Goal: Task Accomplishment & Management: Use online tool/utility

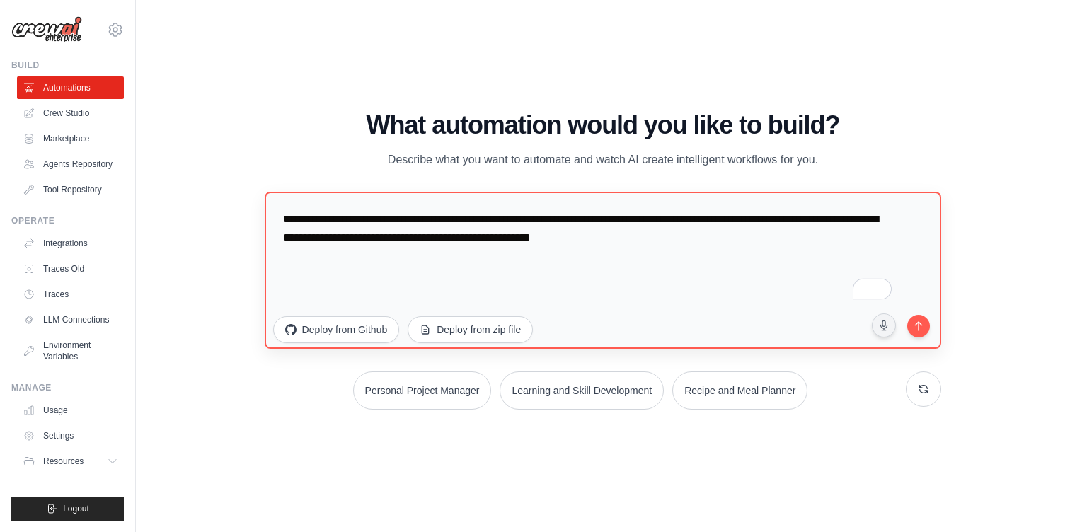
click at [597, 220] on textarea "**********" at bounding box center [603, 270] width 677 height 157
click at [930, 391] on button at bounding box center [923, 388] width 35 height 35
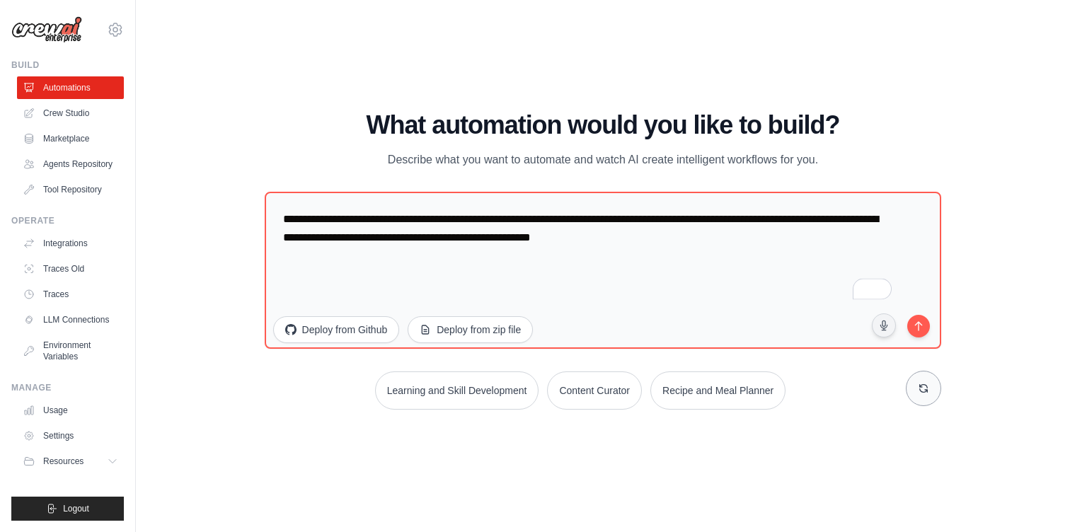
click at [930, 391] on button at bounding box center [923, 388] width 35 height 35
click at [931, 391] on button at bounding box center [923, 388] width 35 height 35
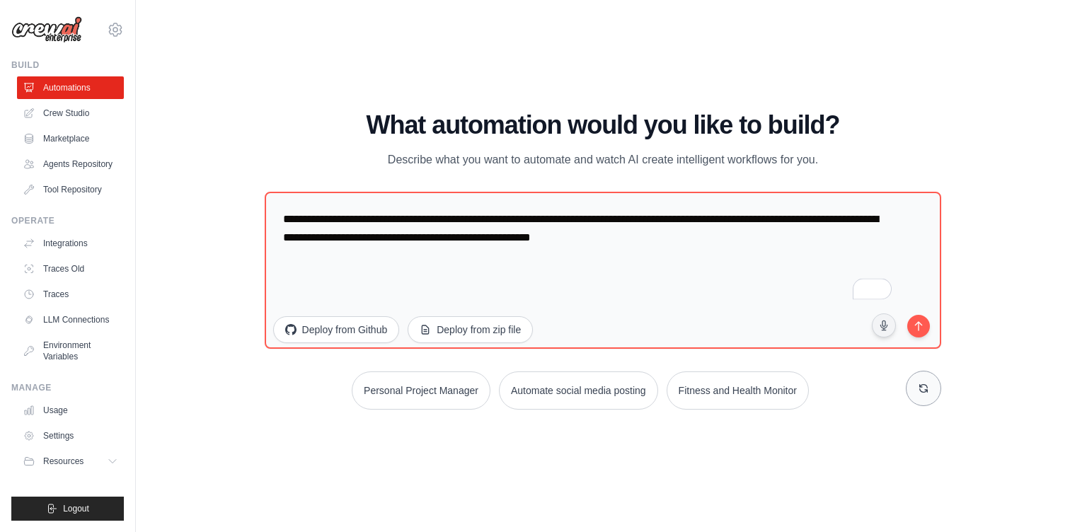
click at [921, 383] on icon at bounding box center [923, 388] width 11 height 11
click at [850, 484] on div "WALKTHROUGH See how CrewAI works Try a prompt below to see how CrewAI works, or…" at bounding box center [603, 266] width 889 height 504
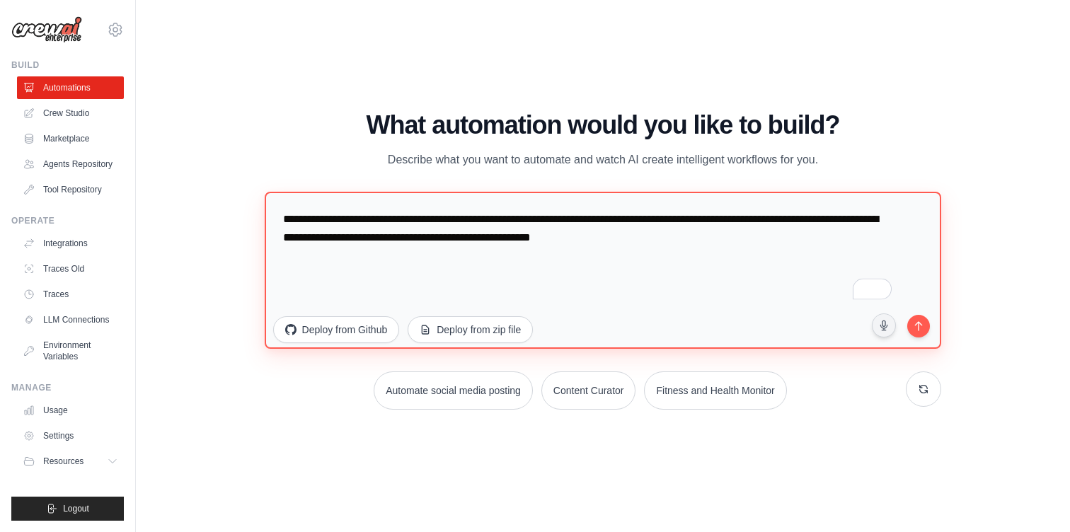
click at [832, 253] on textarea "**********" at bounding box center [603, 270] width 677 height 157
type textarea "**********"
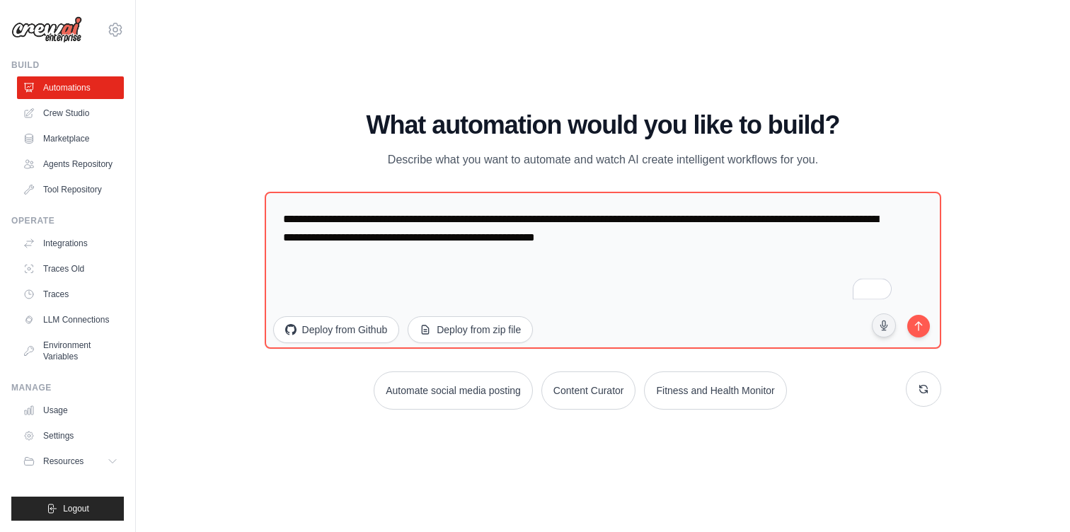
click at [705, 459] on div "WALKTHROUGH See how CrewAI works Try a prompt below to see how CrewAI works, or…" at bounding box center [603, 266] width 889 height 504
click at [115, 28] on icon at bounding box center [115, 29] width 17 height 17
click at [339, 83] on div "WALKTHROUGH See how CrewAI works Try a prompt below to see how CrewAI works, or…" at bounding box center [603, 266] width 889 height 504
click at [927, 324] on button "submit" at bounding box center [918, 326] width 27 height 27
click at [926, 328] on icon "submit" at bounding box center [918, 324] width 13 height 13
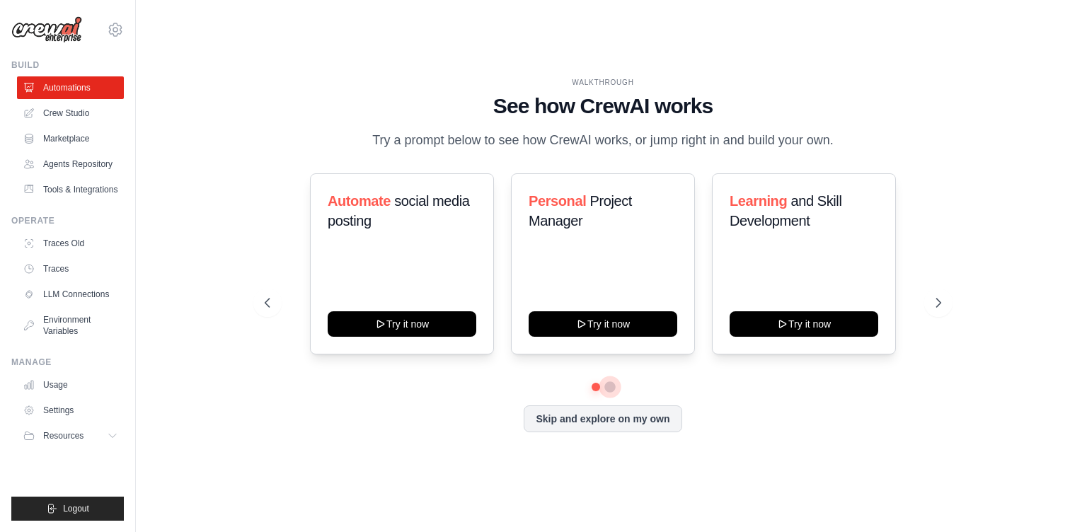
click at [612, 393] on button at bounding box center [610, 387] width 11 height 11
click at [595, 392] on button at bounding box center [596, 387] width 10 height 10
click at [602, 429] on button "Skip and explore on my own" at bounding box center [603, 417] width 158 height 27
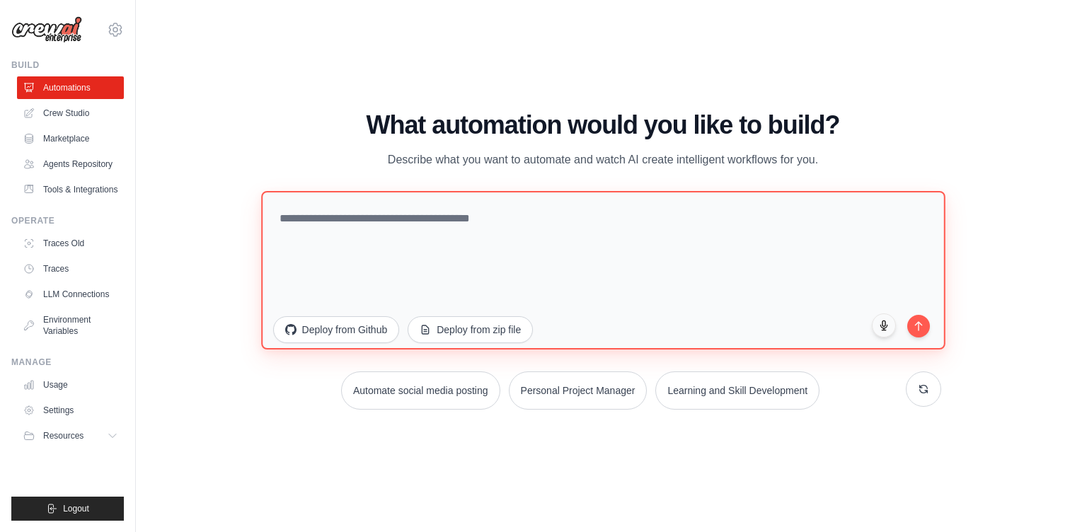
click at [357, 256] on textarea at bounding box center [603, 270] width 684 height 159
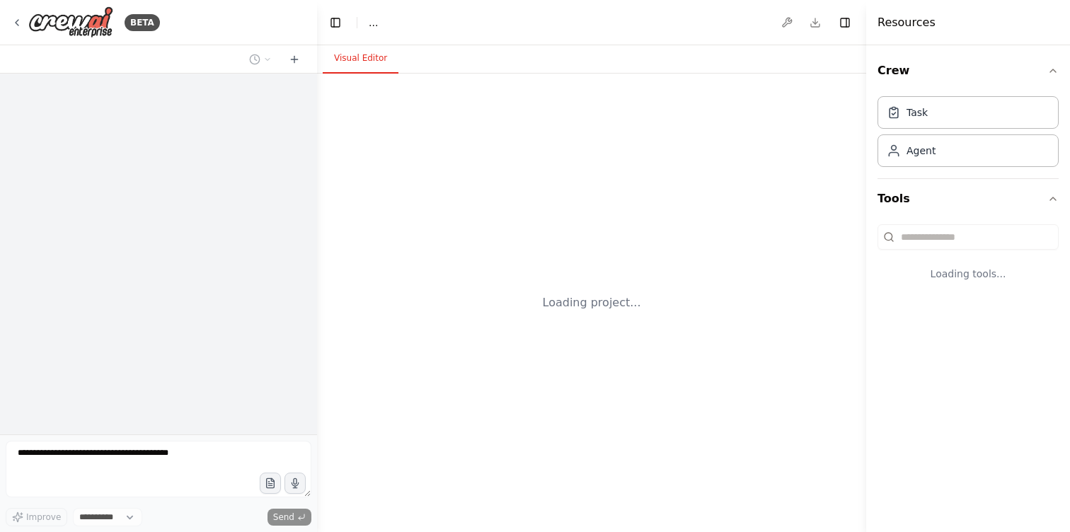
select select "****"
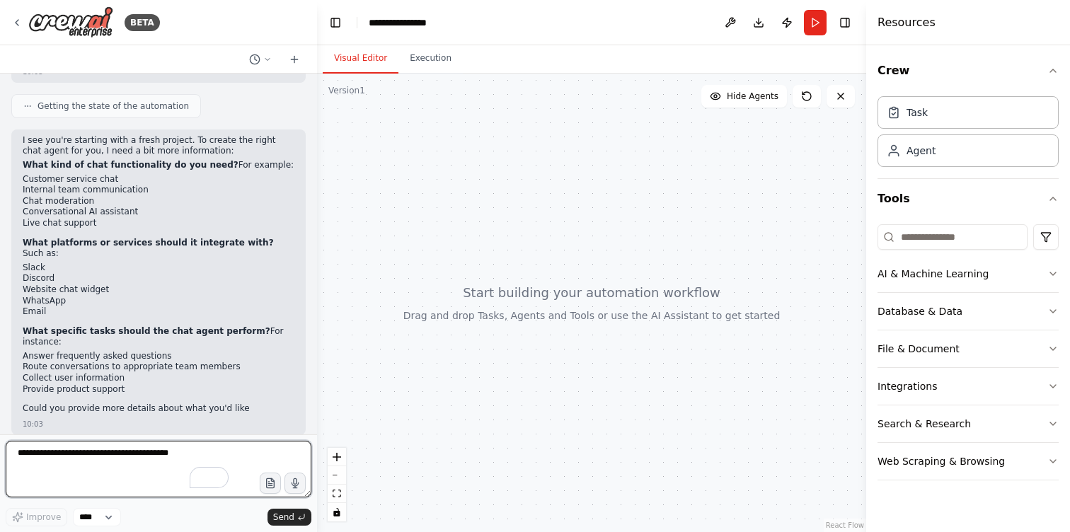
scroll to position [136, 0]
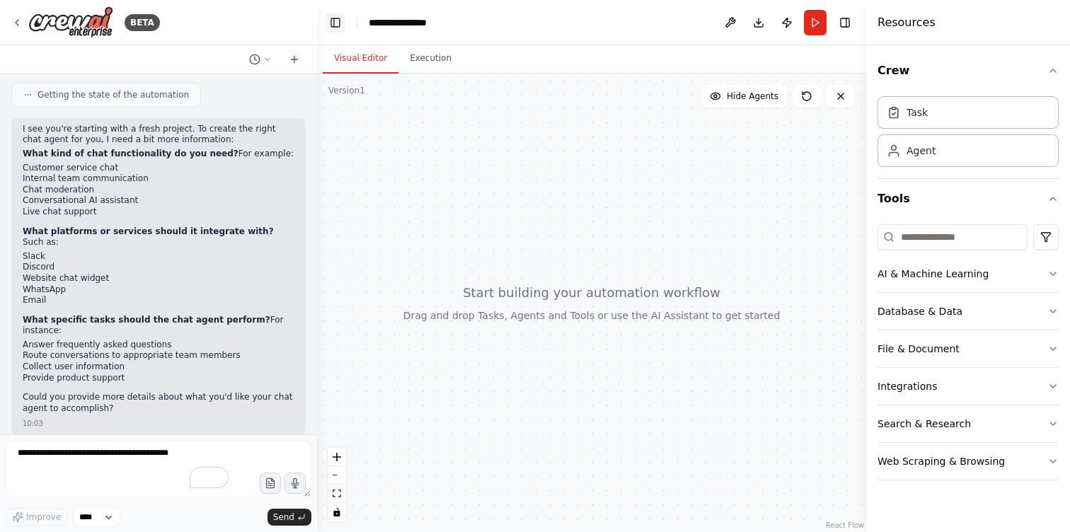
click at [339, 23] on button "Toggle Left Sidebar" at bounding box center [336, 23] width 20 height 20
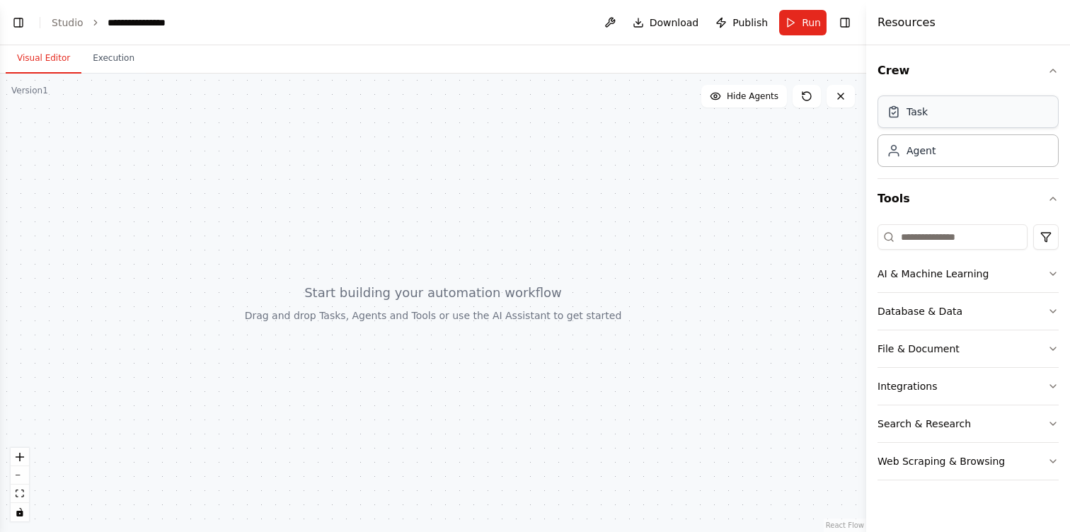
click at [920, 122] on div "Task" at bounding box center [968, 112] width 181 height 33
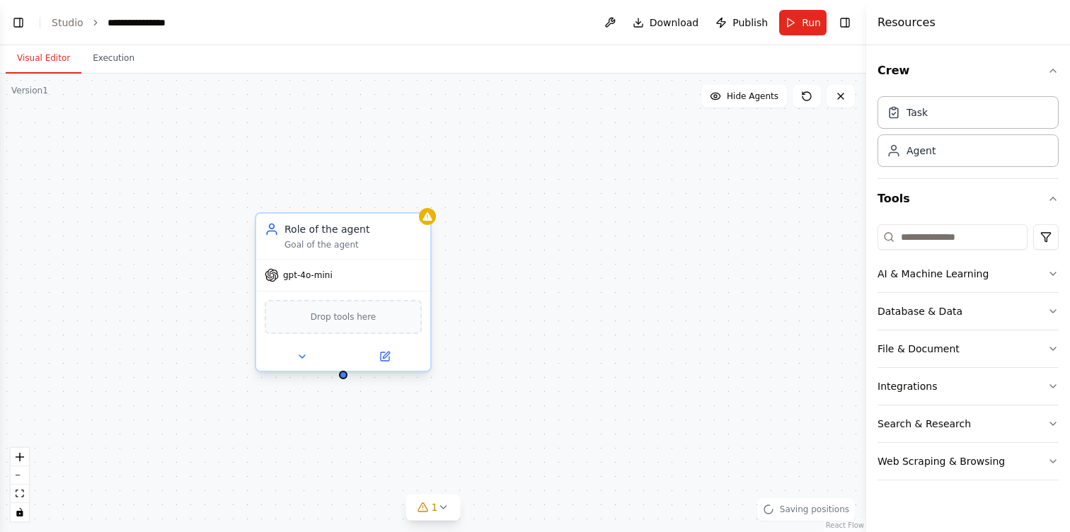
click at [372, 318] on span "Drop tools here" at bounding box center [344, 317] width 66 height 14
click at [390, 353] on icon at bounding box center [384, 356] width 11 height 11
click at [388, 355] on icon at bounding box center [386, 355] width 6 height 6
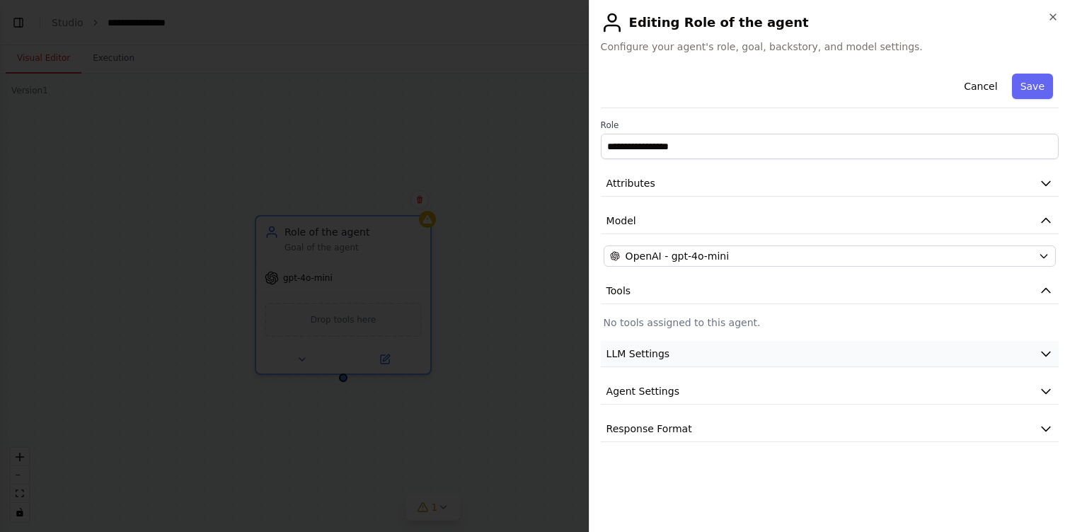
click at [648, 357] on span "LLM Settings" at bounding box center [639, 354] width 64 height 14
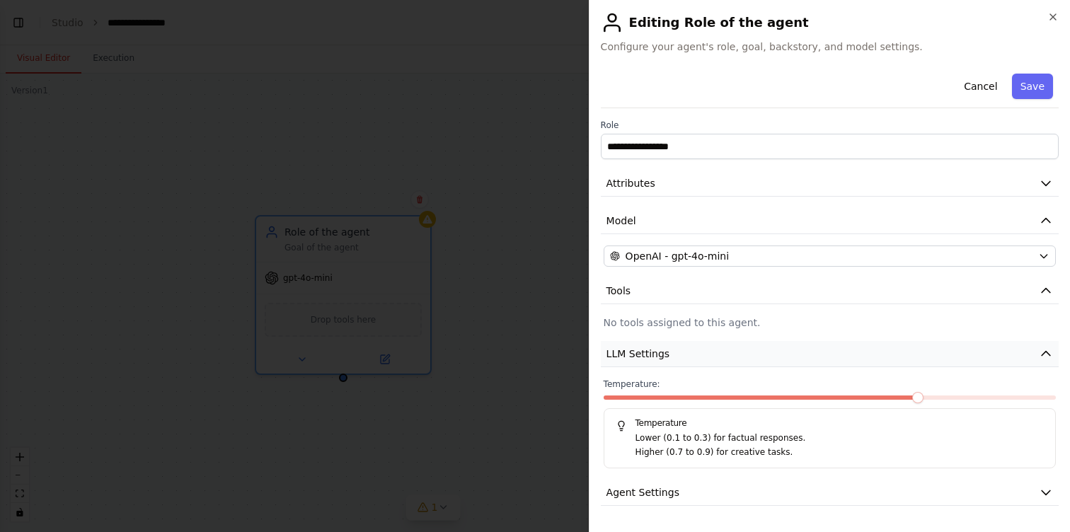
click at [655, 353] on span "LLM Settings" at bounding box center [639, 354] width 64 height 14
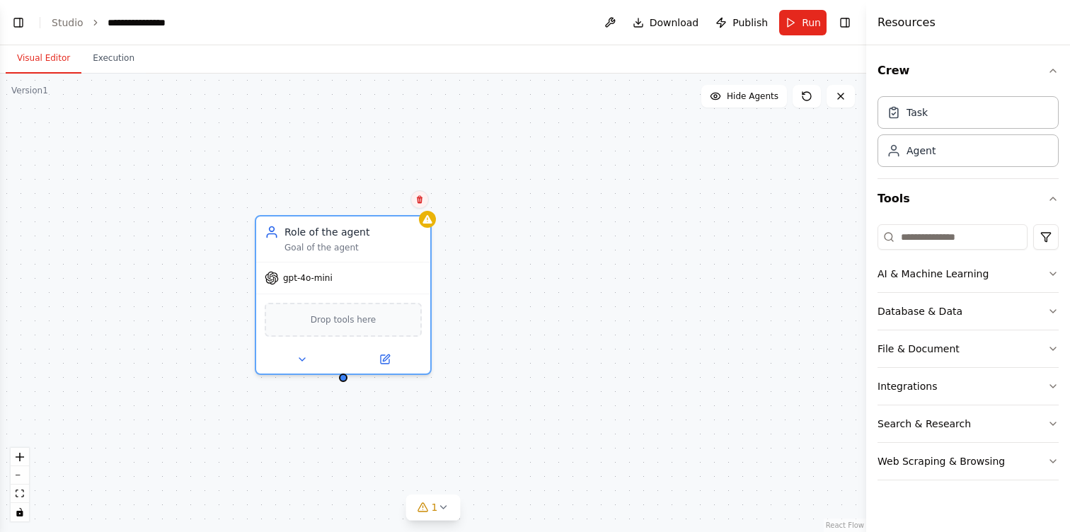
click at [418, 197] on icon at bounding box center [420, 200] width 6 height 8
click at [363, 201] on button "Confirm" at bounding box center [380, 199] width 50 height 17
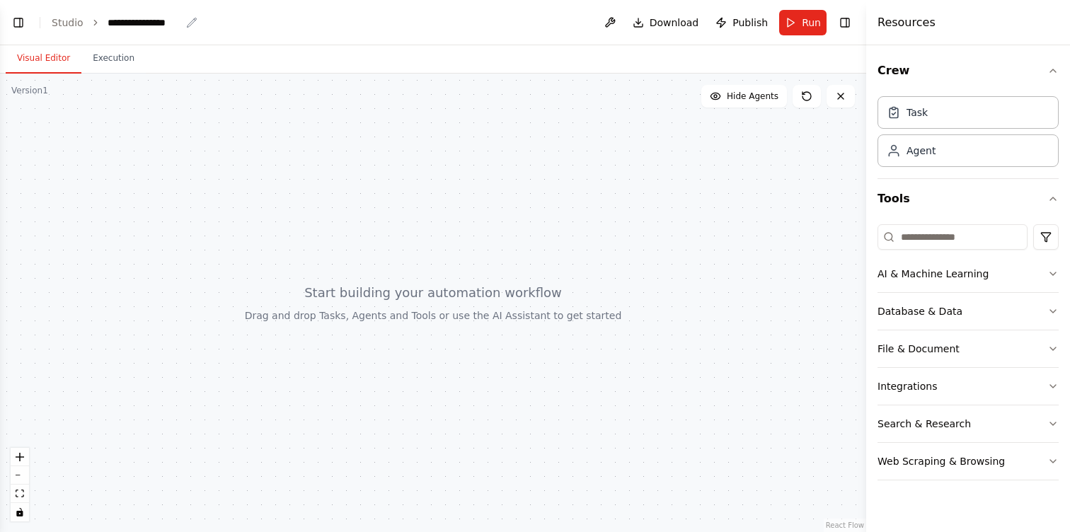
click at [119, 25] on div "**********" at bounding box center [144, 23] width 73 height 14
click at [178, 25] on div "**********" at bounding box center [161, 23] width 106 height 14
click at [46, 54] on button "Visual Editor" at bounding box center [44, 59] width 76 height 30
click at [18, 27] on button "Toggle Left Sidebar" at bounding box center [18, 23] width 20 height 20
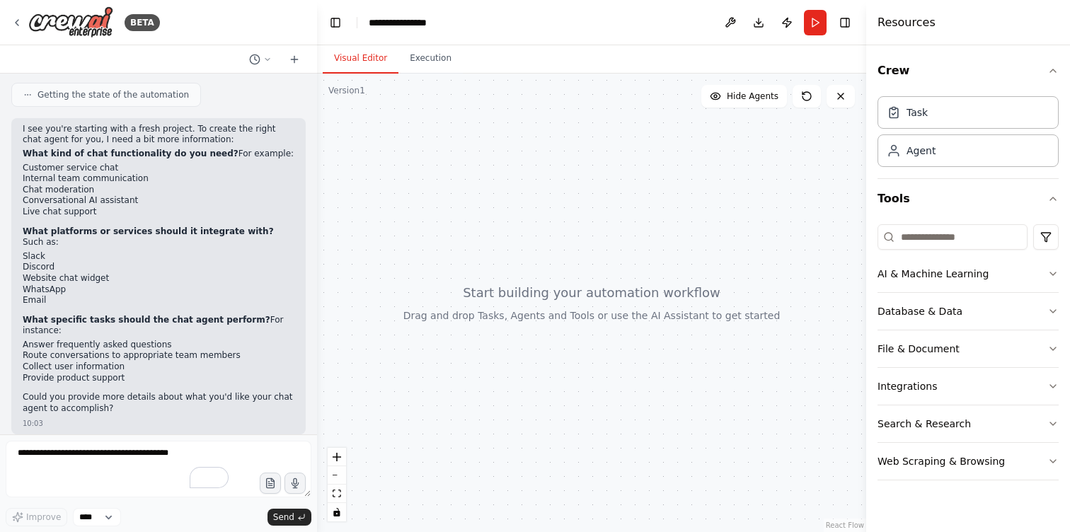
scroll to position [0, 0]
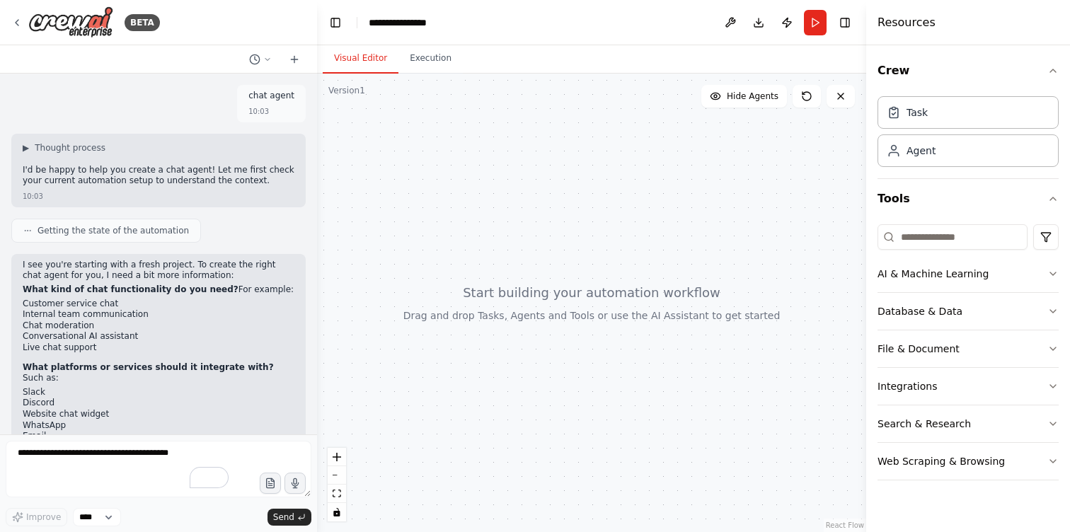
click at [333, 14] on button "Toggle Left Sidebar" at bounding box center [336, 23] width 20 height 20
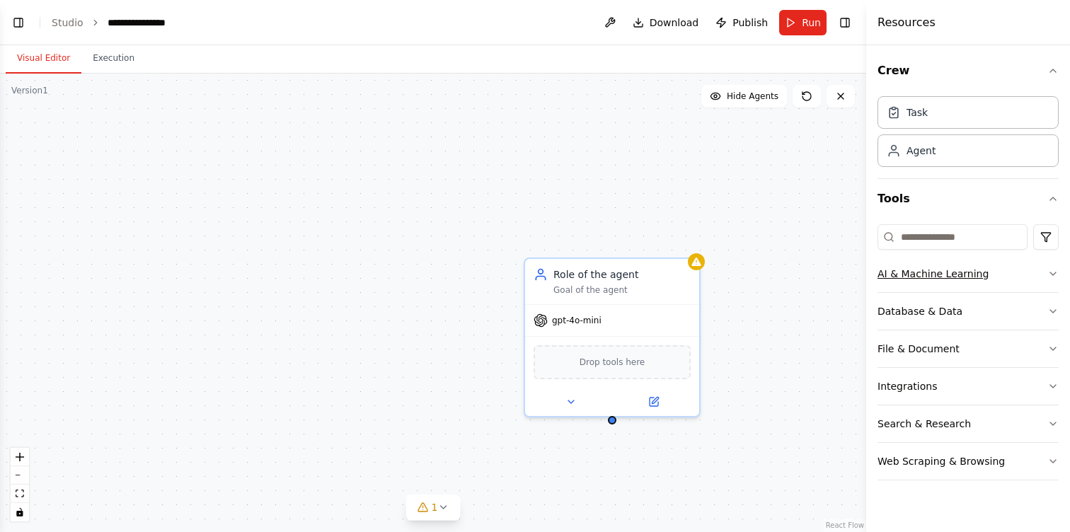
click at [1002, 275] on button "AI & Machine Learning" at bounding box center [968, 274] width 181 height 37
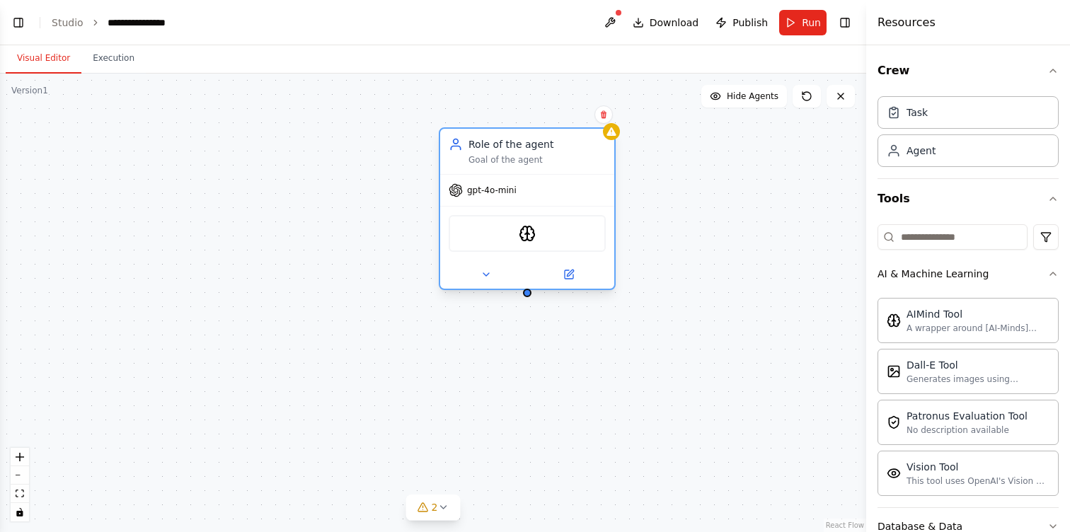
drag, startPoint x: 664, startPoint y: 276, endPoint x: 578, endPoint y: 147, distance: 154.7
click at [578, 147] on div "Role of the agent" at bounding box center [537, 144] width 137 height 14
click at [549, 236] on div "AIMindTool" at bounding box center [527, 233] width 157 height 37
click at [493, 281] on button at bounding box center [486, 274] width 80 height 17
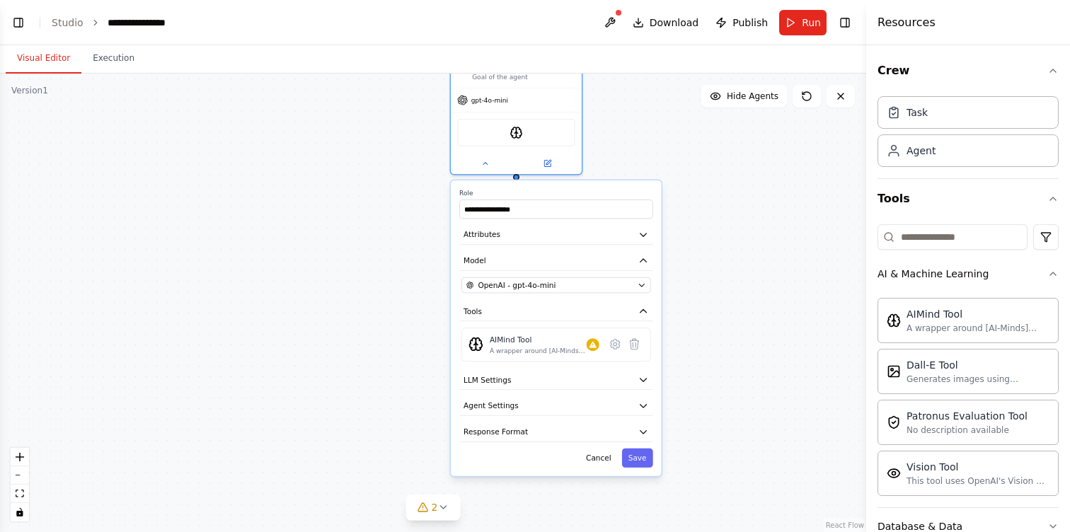
drag, startPoint x: 714, startPoint y: 396, endPoint x: 713, endPoint y: 270, distance: 126.0
click at [713, 270] on div "**********" at bounding box center [433, 303] width 866 height 459
click at [572, 206] on input "**********" at bounding box center [555, 206] width 193 height 19
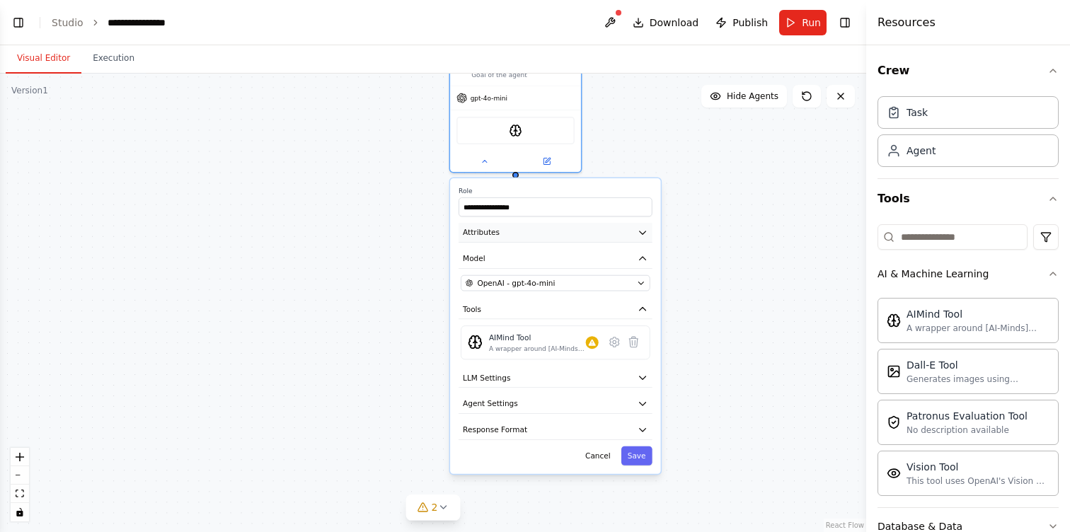
click at [607, 237] on button "Attributes" at bounding box center [555, 233] width 193 height 20
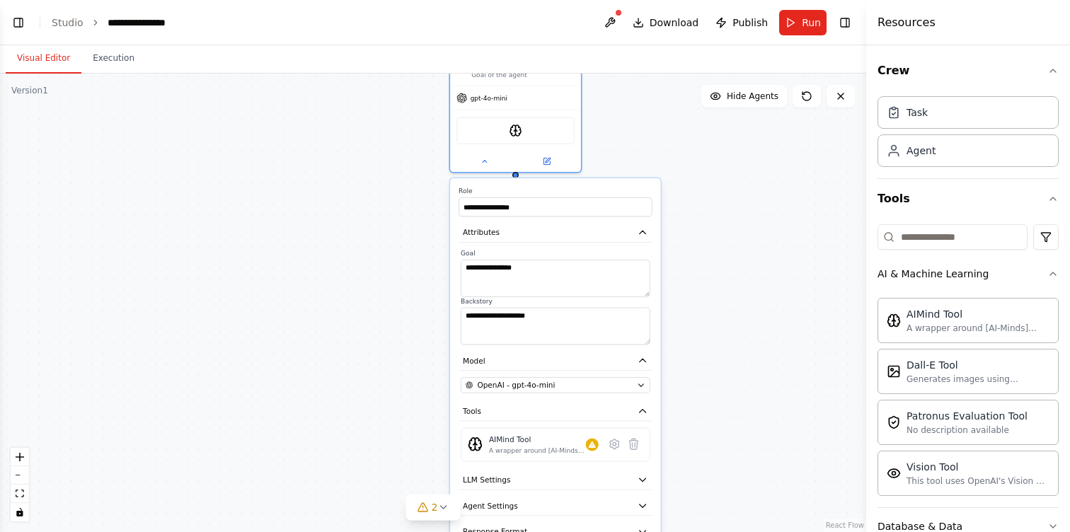
click at [611, 394] on div "**********" at bounding box center [555, 377] width 211 height 398
click at [619, 391] on button "OpenAI - gpt-4o-mini" at bounding box center [555, 385] width 189 height 16
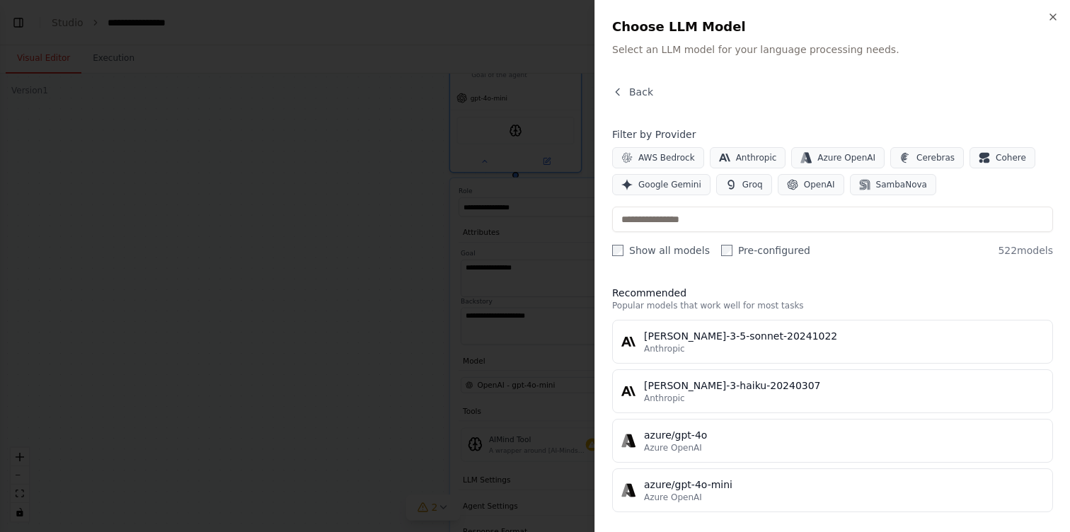
click at [370, 400] on div at bounding box center [535, 266] width 1070 height 532
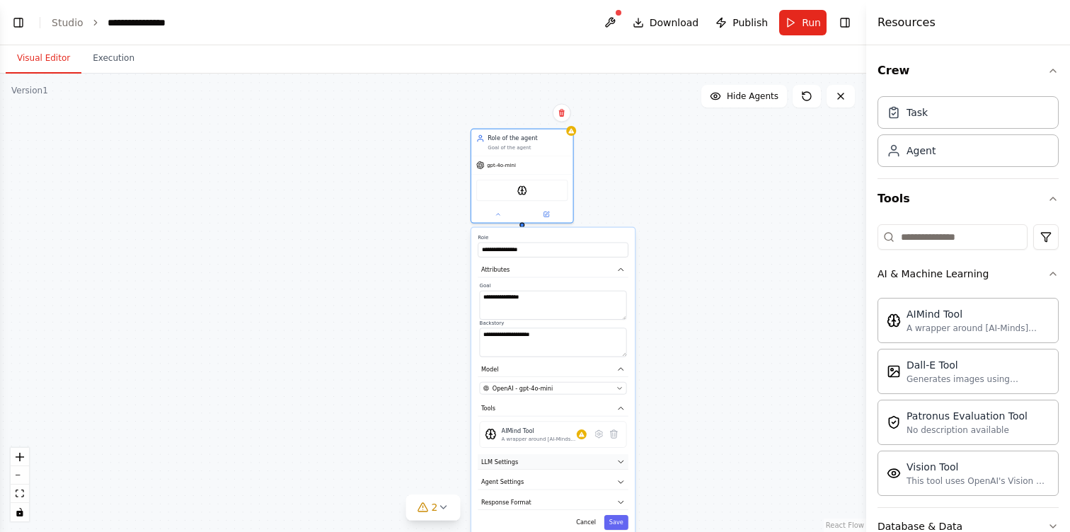
click at [543, 464] on button "LLM Settings" at bounding box center [553, 462] width 151 height 16
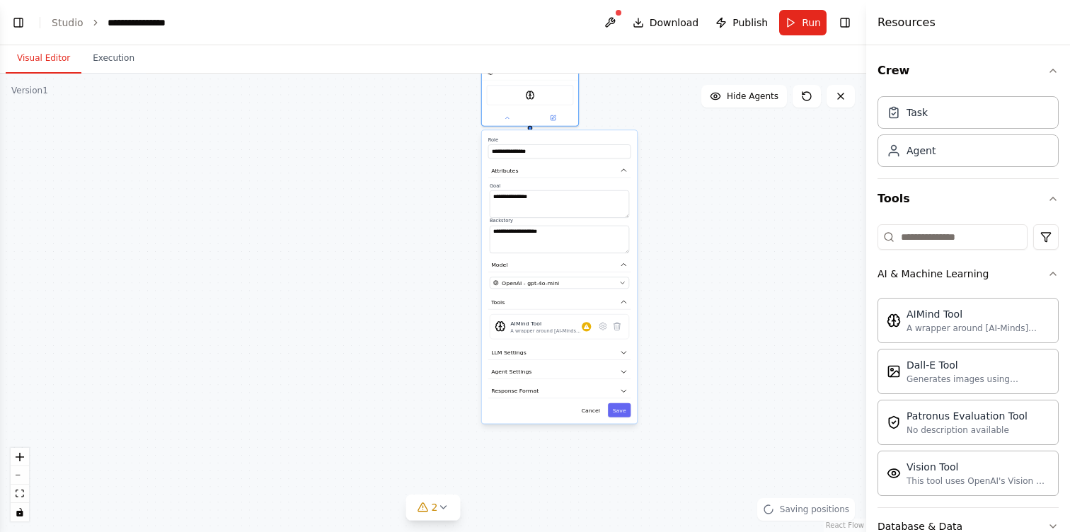
drag, startPoint x: 718, startPoint y: 444, endPoint x: 716, endPoint y: 328, distance: 115.4
click at [716, 330] on div "**********" at bounding box center [433, 303] width 866 height 459
click at [557, 371] on button "Agent Settings" at bounding box center [559, 366] width 143 height 14
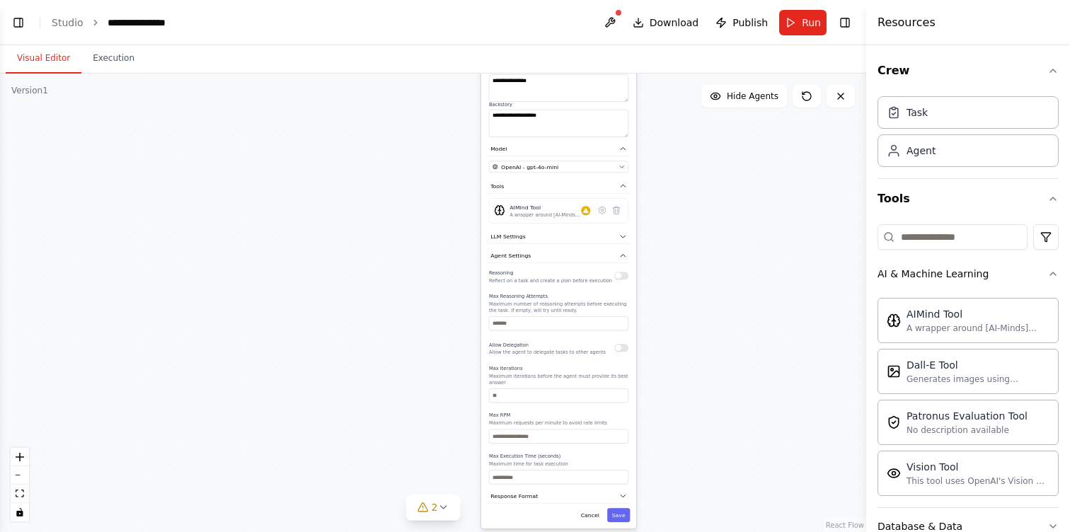
drag, startPoint x: 655, startPoint y: 417, endPoint x: 651, endPoint y: 302, distance: 114.8
click at [652, 302] on div "**********" at bounding box center [433, 303] width 866 height 459
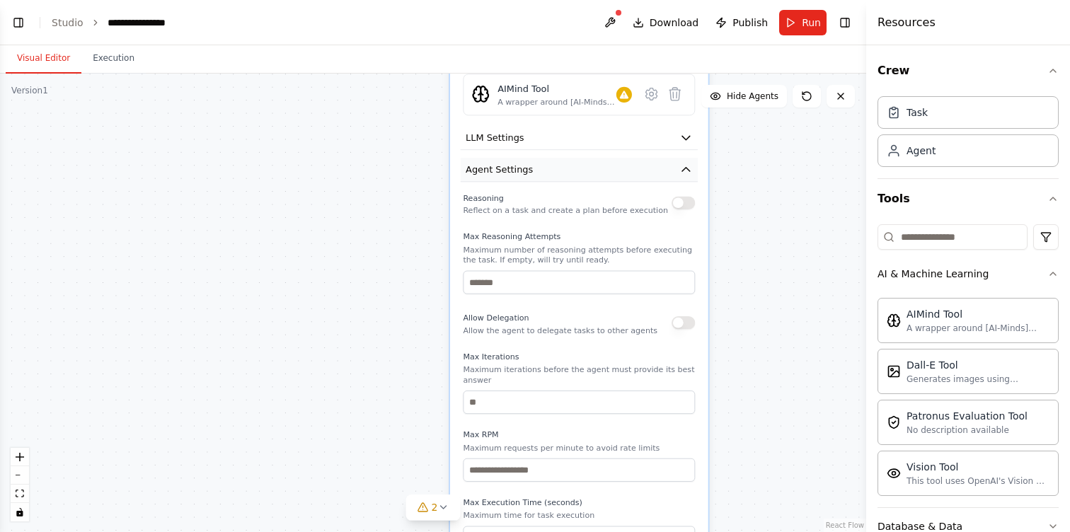
click at [681, 168] on icon "button" at bounding box center [686, 170] width 13 height 13
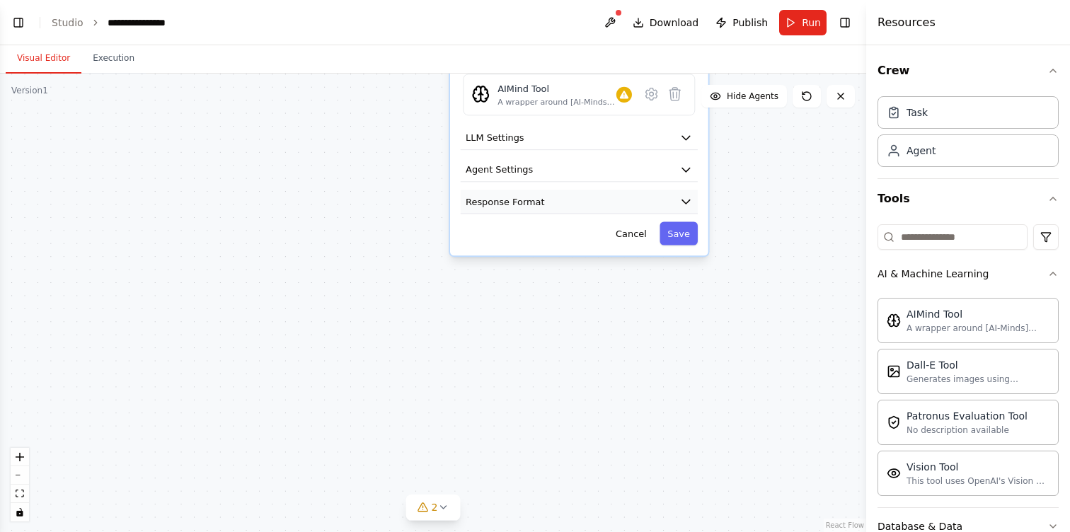
click at [660, 202] on button "Response Format" at bounding box center [579, 202] width 237 height 24
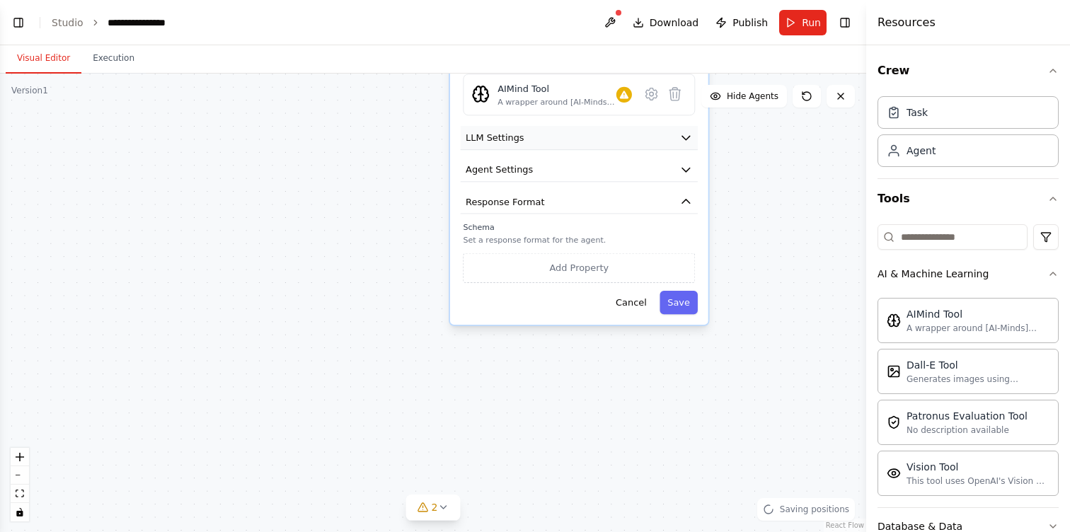
click at [683, 142] on icon "button" at bounding box center [686, 137] width 13 height 13
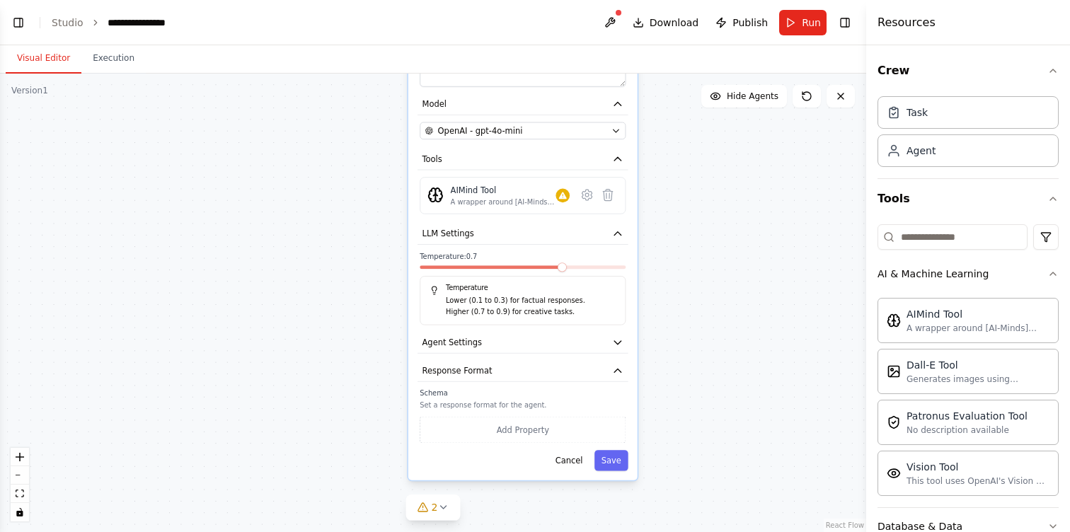
drag, startPoint x: 732, startPoint y: 207, endPoint x: 662, endPoint y: 360, distance: 168.8
click at [662, 360] on div "**********" at bounding box center [433, 303] width 866 height 459
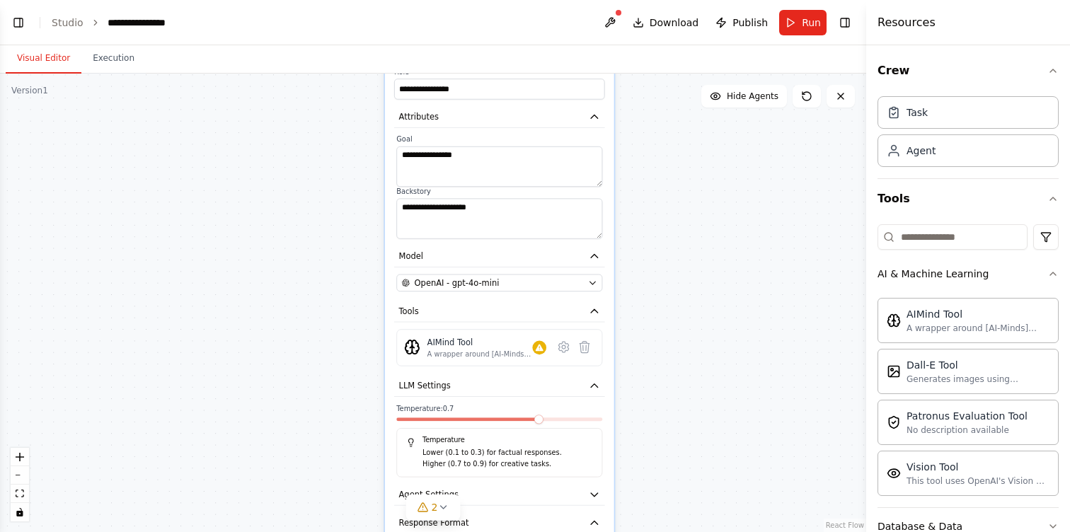
drag, startPoint x: 686, startPoint y: 354, endPoint x: 675, endPoint y: 399, distance: 46.0
click at [676, 399] on div "**********" at bounding box center [433, 303] width 866 height 459
drag, startPoint x: 675, startPoint y: 399, endPoint x: 675, endPoint y: 448, distance: 49.6
click at [675, 436] on div "**********" at bounding box center [433, 303] width 866 height 459
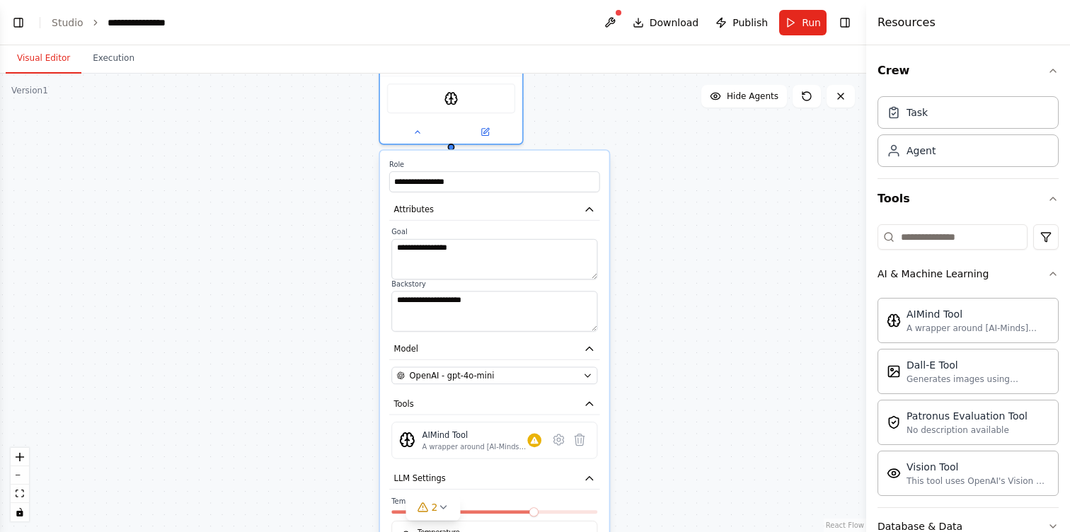
drag, startPoint x: 637, startPoint y: 294, endPoint x: 607, endPoint y: 399, distance: 109.1
click at [612, 394] on div "**********" at bounding box center [433, 303] width 866 height 459
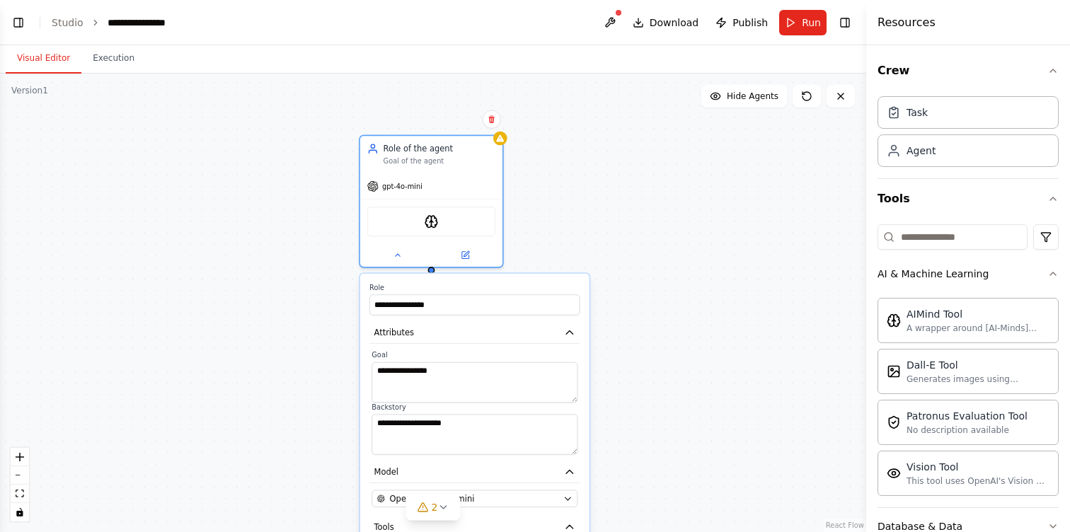
drag, startPoint x: 635, startPoint y: 285, endPoint x: 638, endPoint y: 381, distance: 96.3
click at [636, 382] on div "**********" at bounding box center [433, 303] width 866 height 459
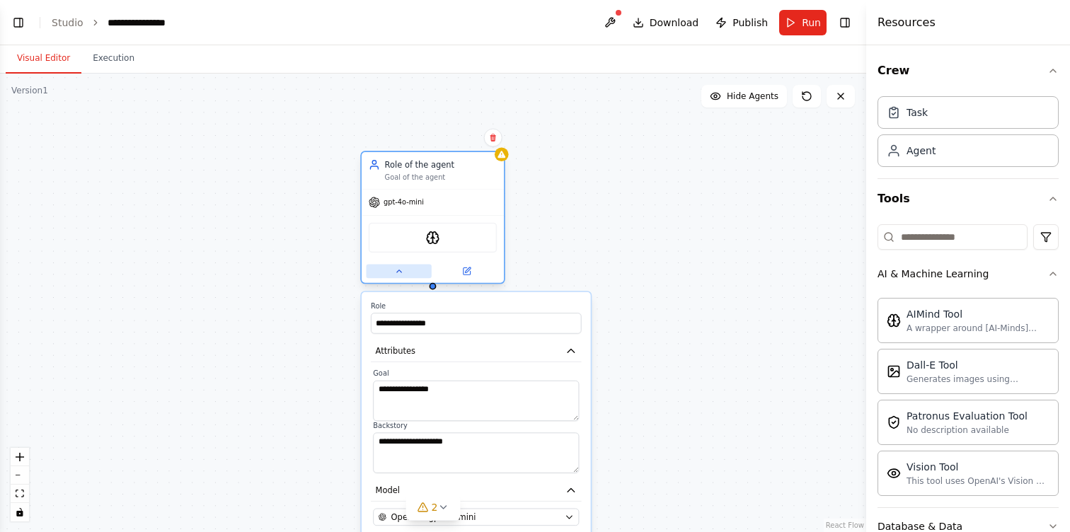
click at [394, 273] on button at bounding box center [398, 272] width 65 height 14
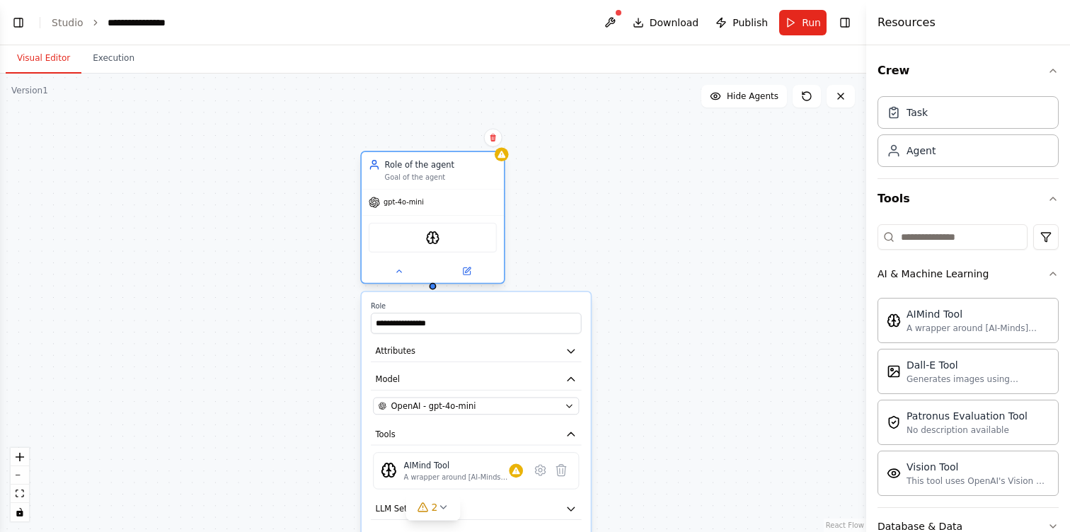
click at [443, 230] on div "AIMindTool" at bounding box center [433, 238] width 129 height 30
click at [441, 238] on div "AIMindTool" at bounding box center [433, 238] width 129 height 30
click at [502, 158] on icon at bounding box center [501, 154] width 9 height 9
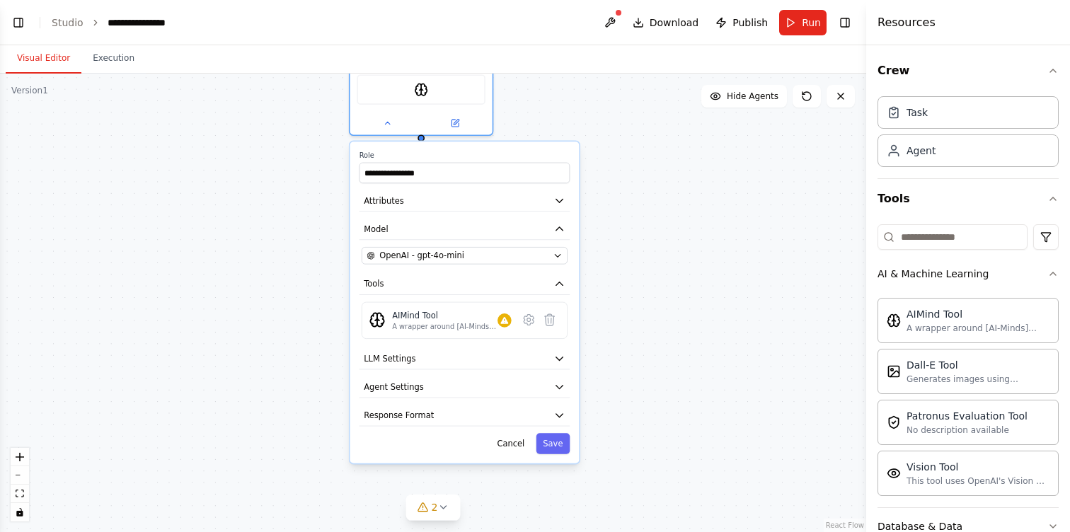
drag, startPoint x: 482, startPoint y: 293, endPoint x: 457, endPoint y: 141, distance: 154.2
click at [457, 141] on div "**********" at bounding box center [464, 303] width 231 height 324
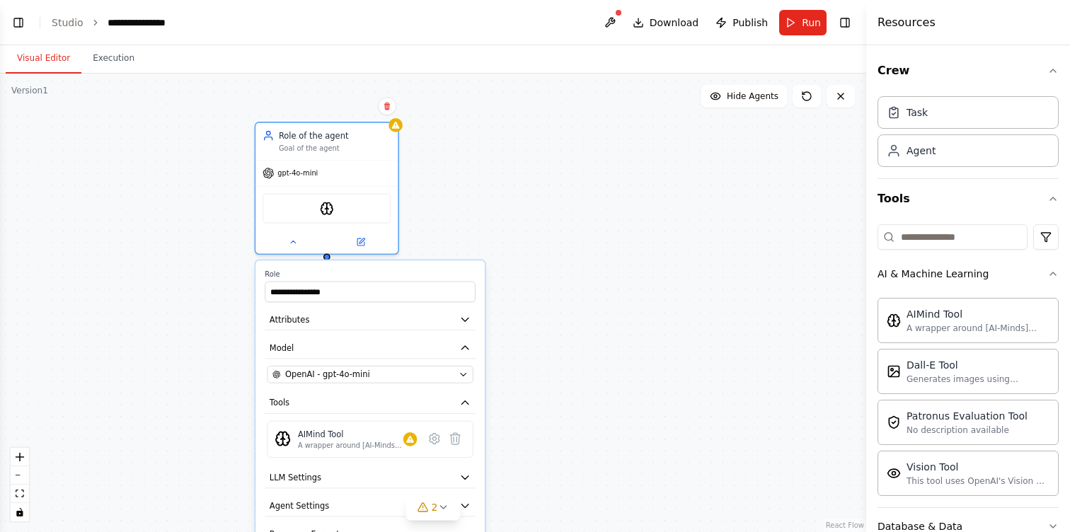
drag, startPoint x: 634, startPoint y: 186, endPoint x: 547, endPoint y: 312, distance: 153.2
click at [547, 312] on div "**********" at bounding box center [433, 303] width 866 height 459
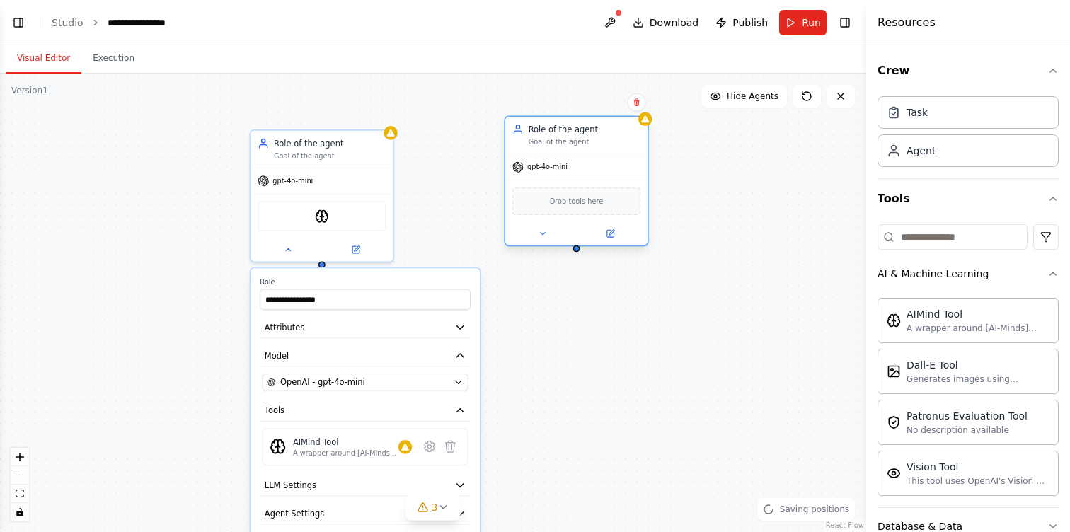
drag, startPoint x: 767, startPoint y: 176, endPoint x: 600, endPoint y: 137, distance: 170.8
click at [600, 137] on div "Goal of the agent" at bounding box center [585, 141] width 113 height 9
click at [330, 260] on div "Role of the agent Goal of the agent gpt-4o-mini AIMindTool" at bounding box center [322, 193] width 144 height 133
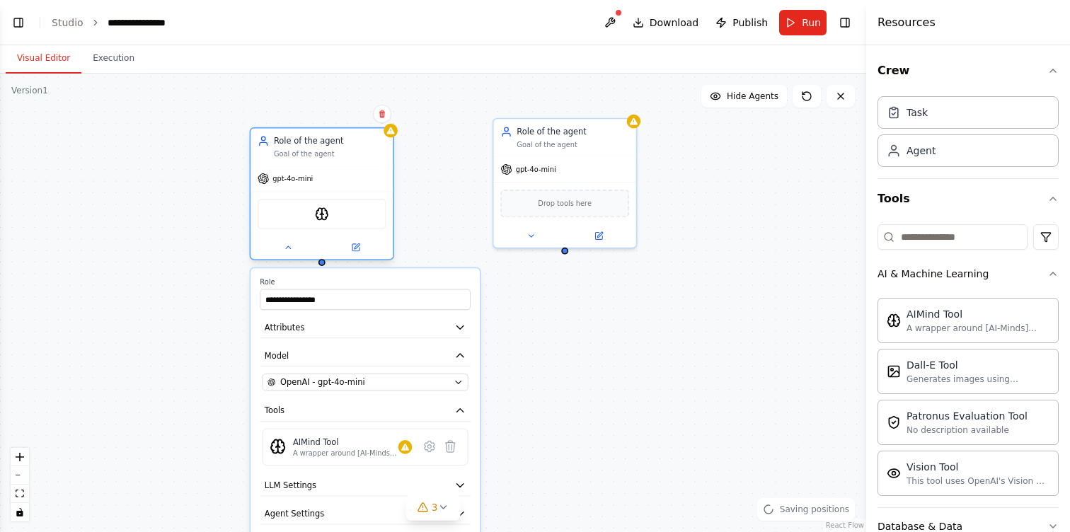
click at [306, 258] on div at bounding box center [322, 247] width 142 height 23
click at [299, 248] on button at bounding box center [288, 248] width 65 height 14
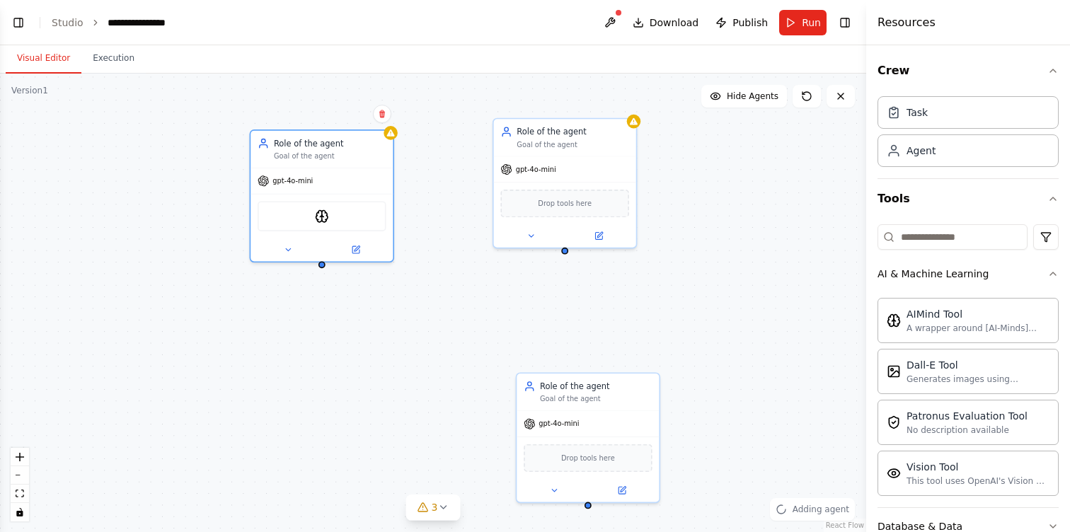
click at [318, 268] on div "Role of the agent Goal of the agent gpt-4o-mini AIMindTool Role of the agent Go…" at bounding box center [433, 303] width 866 height 459
click at [325, 268] on div "Role of the agent Goal of the agent gpt-4o-mini AIMindTool Role of the agent Go…" at bounding box center [433, 303] width 866 height 459
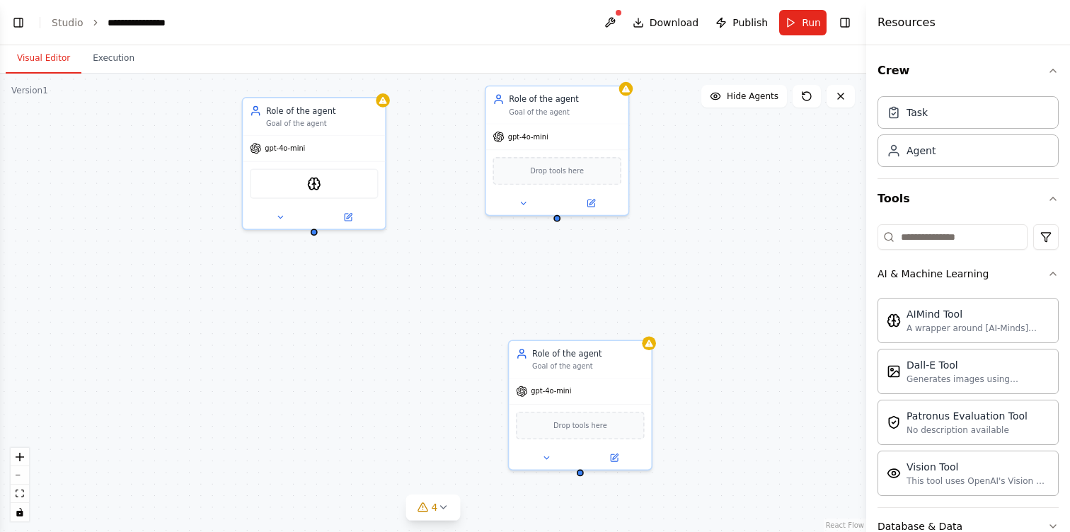
drag, startPoint x: 325, startPoint y: 268, endPoint x: 314, endPoint y: 230, distance: 39.2
click at [314, 230] on div "Role of the agent Goal of the agent gpt-4o-mini AIMindTool Role of the agent Go…" at bounding box center [433, 303] width 866 height 459
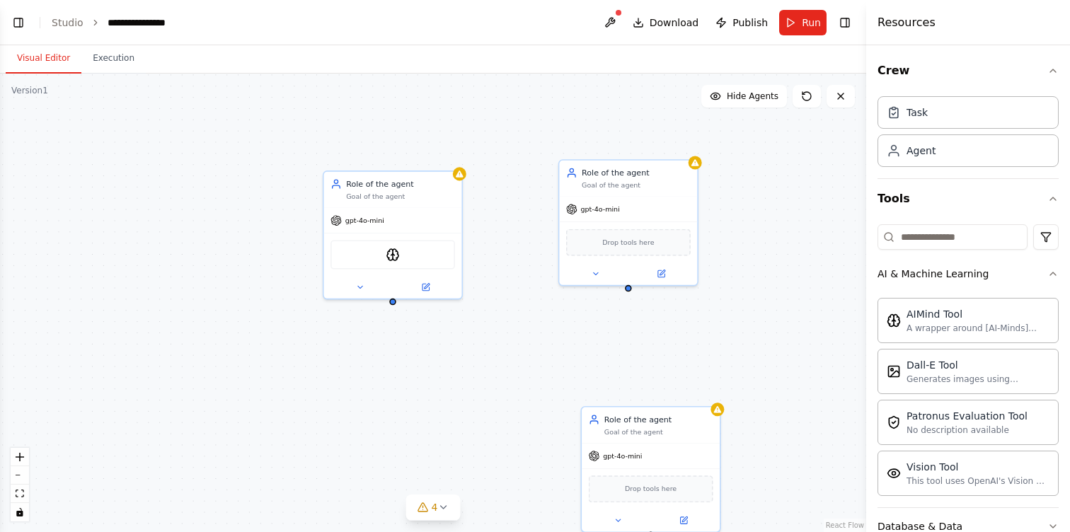
drag, startPoint x: 474, startPoint y: 374, endPoint x: 421, endPoint y: 331, distance: 68.9
click at [421, 331] on div "Role of the agent Goal of the agent gpt-4o-mini AIMindTool Role of the agent Go…" at bounding box center [433, 303] width 866 height 459
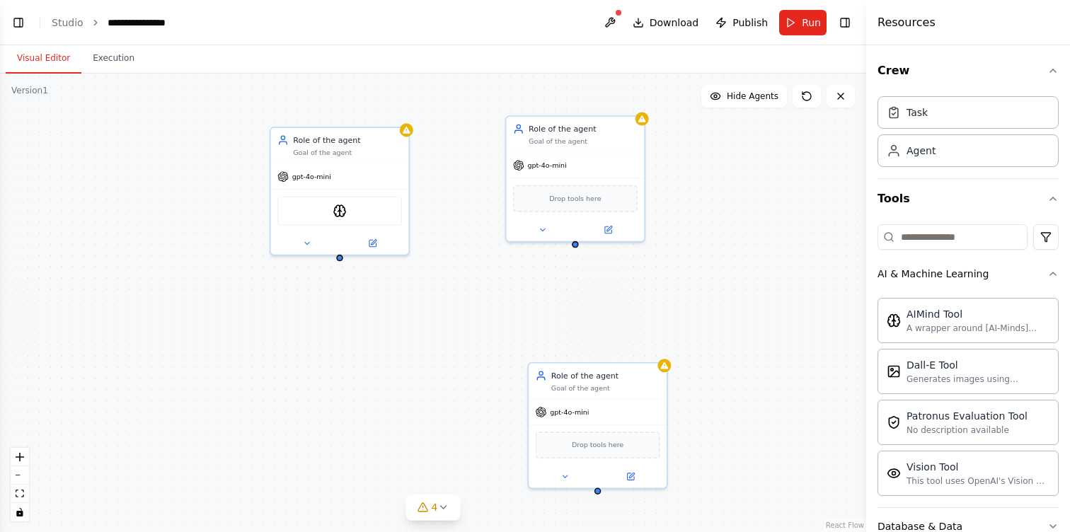
click at [343, 260] on div "Role of the agent Goal of the agent gpt-4o-mini AIMindTool Role of the agent Go…" at bounding box center [433, 303] width 866 height 459
drag, startPoint x: 338, startPoint y: 258, endPoint x: 597, endPoint y: 486, distance: 344.5
click at [597, 486] on div "Role of the agent Goal of the agent gpt-4o-mini AIMindTool Role of the agent Go…" at bounding box center [287, 410] width 687 height 364
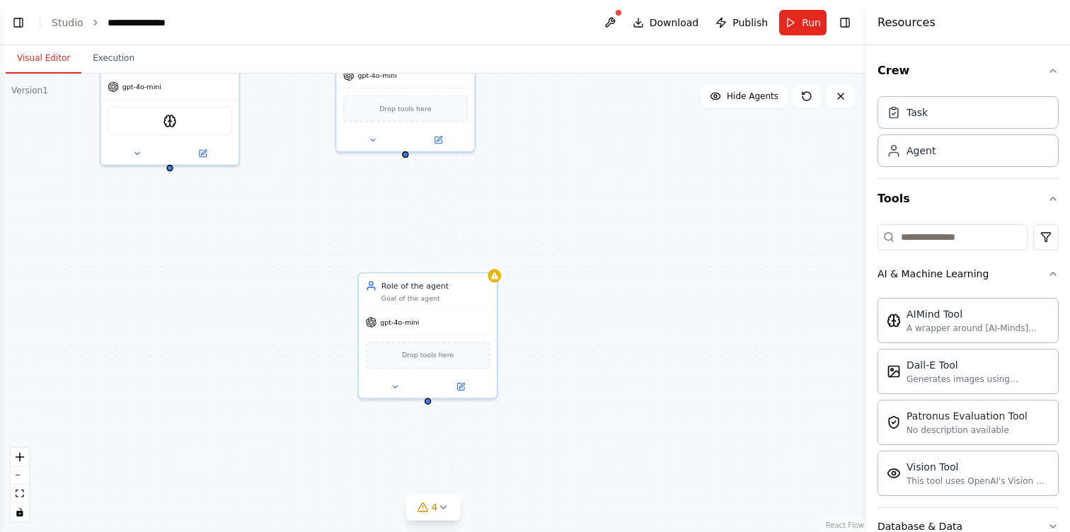
drag, startPoint x: 340, startPoint y: 260, endPoint x: 172, endPoint y: 171, distance: 191.0
click at [171, 171] on div "Role of the agent Goal of the agent gpt-4o-mini AIMindTool Role of the agent Go…" at bounding box center [433, 303] width 866 height 459
drag, startPoint x: 172, startPoint y: 167, endPoint x: 428, endPoint y: 275, distance: 277.3
click at [428, 275] on div "Role of the agent Goal of the agent gpt-4o-mini AIMindTool Role of the agent Go…" at bounding box center [118, 320] width 687 height 364
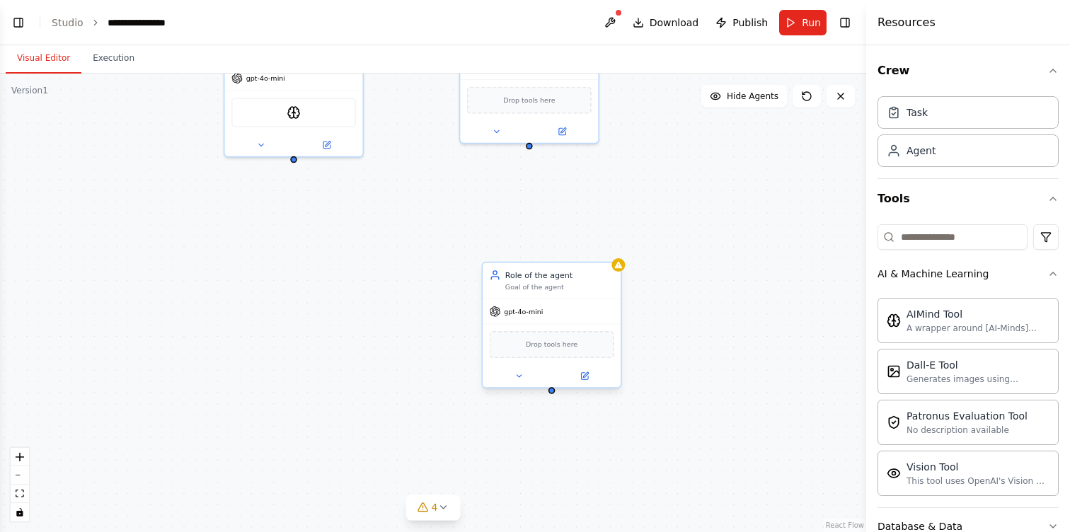
drag, startPoint x: 430, startPoint y: 403, endPoint x: 566, endPoint y: 399, distance: 136.0
click at [566, 399] on div "Role of the agent Goal of the agent gpt-4o-mini AIMindTool Role of the agent Go…" at bounding box center [433, 303] width 866 height 459
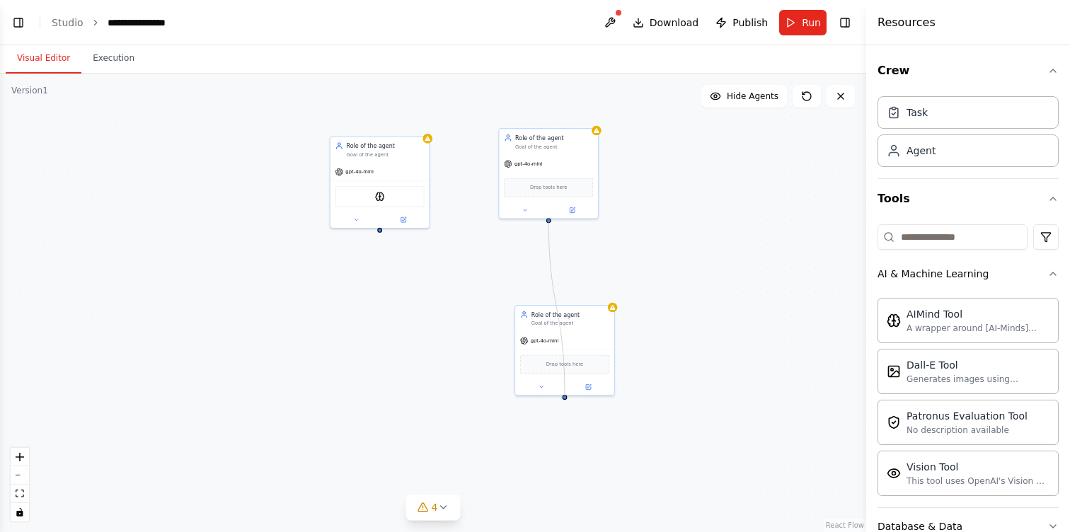
drag, startPoint x: 546, startPoint y: 220, endPoint x: 565, endPoint y: 396, distance: 177.2
click at [565, 396] on div "Role of the agent Goal of the agent gpt-4o-mini AIMindTool Role of the agent Go…" at bounding box center [433, 303] width 866 height 459
click at [20, 28] on button "Toggle Left Sidebar" at bounding box center [18, 23] width 20 height 20
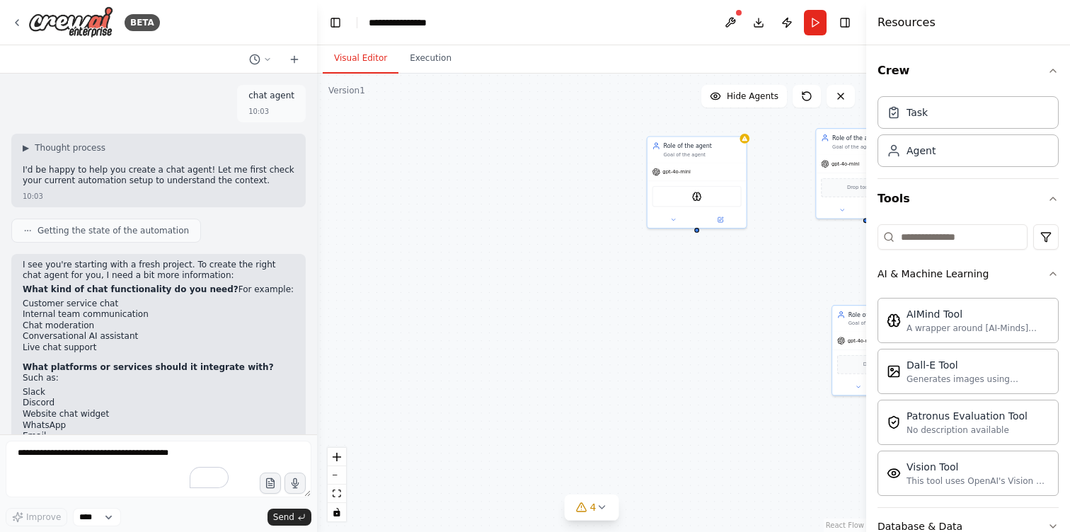
click at [476, 218] on div "Role of the agent Goal of the agent gpt-4o-mini AIMindTool Role of the agent Go…" at bounding box center [591, 303] width 549 height 459
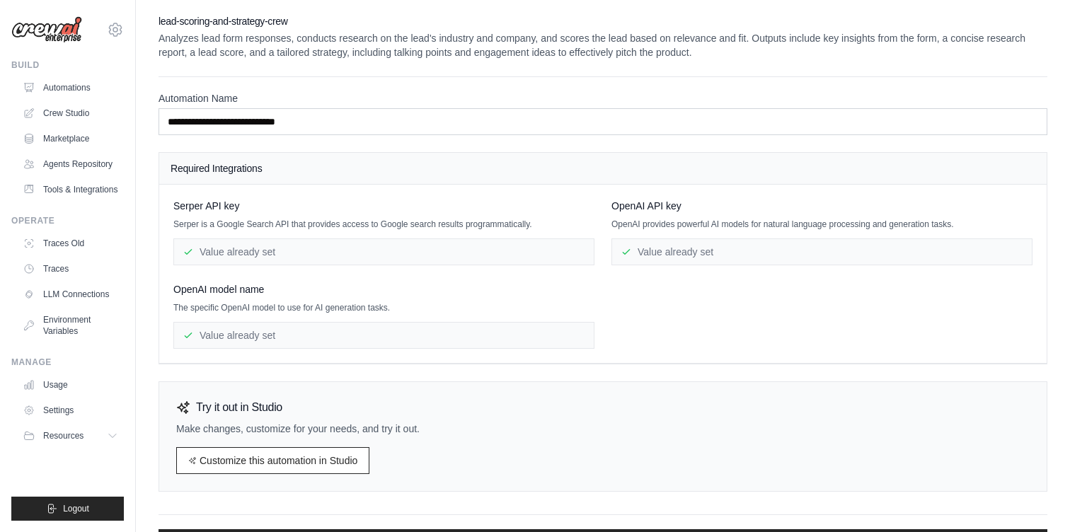
scroll to position [78, 0]
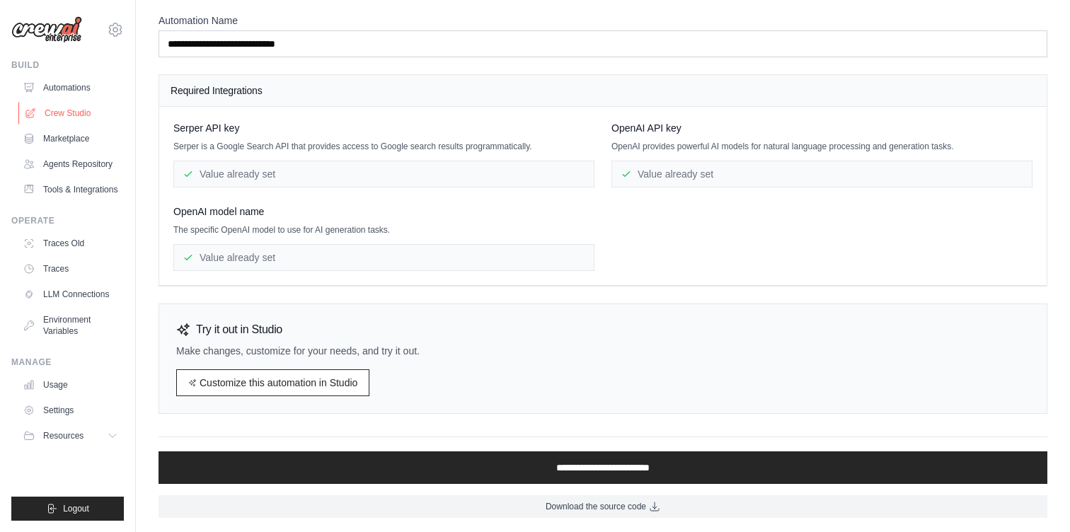
click at [76, 116] on link "Crew Studio" at bounding box center [71, 113] width 107 height 23
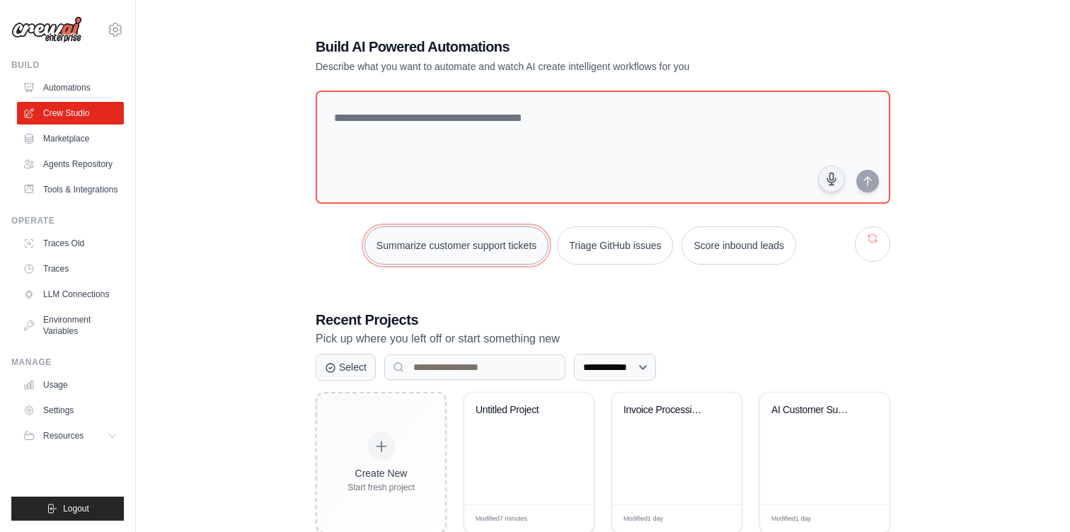
click at [479, 244] on button "Summarize customer support tickets" at bounding box center [457, 246] width 184 height 38
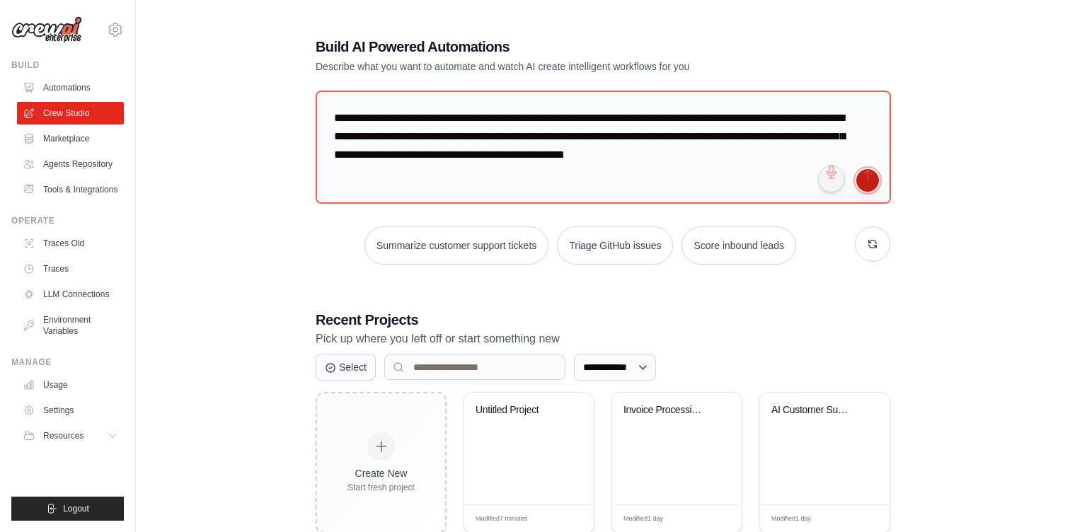
click at [867, 190] on button "submit" at bounding box center [868, 180] width 23 height 23
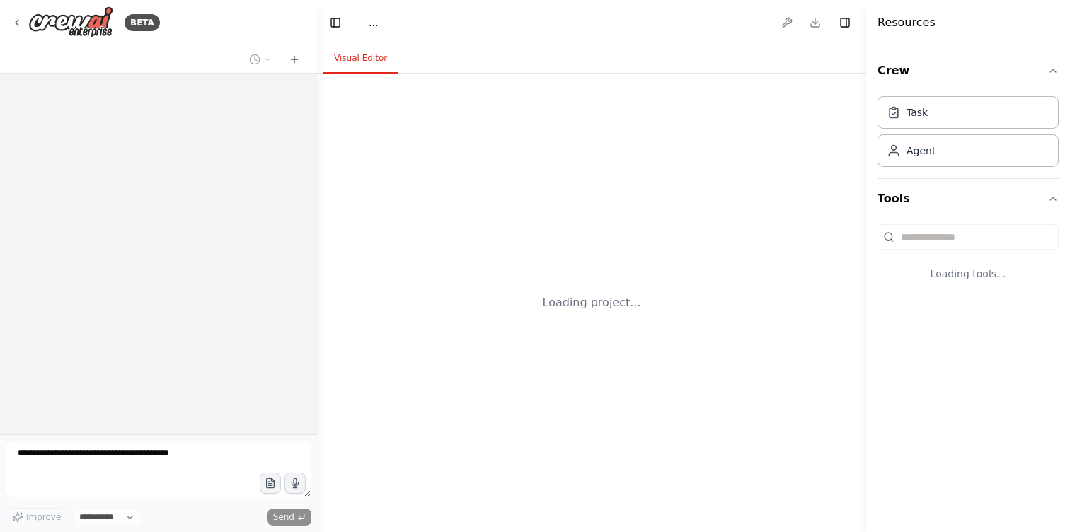
select select "****"
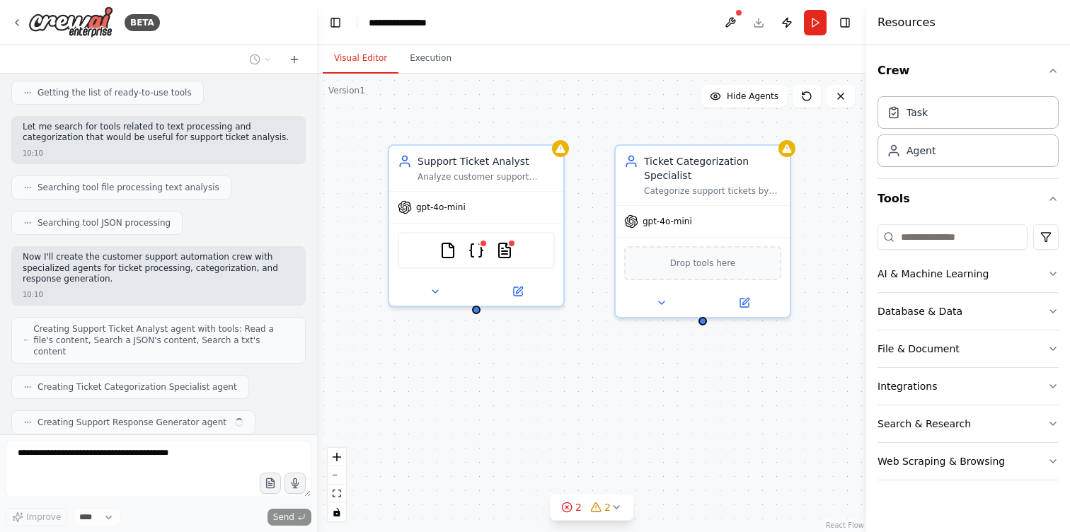
scroll to position [229, 0]
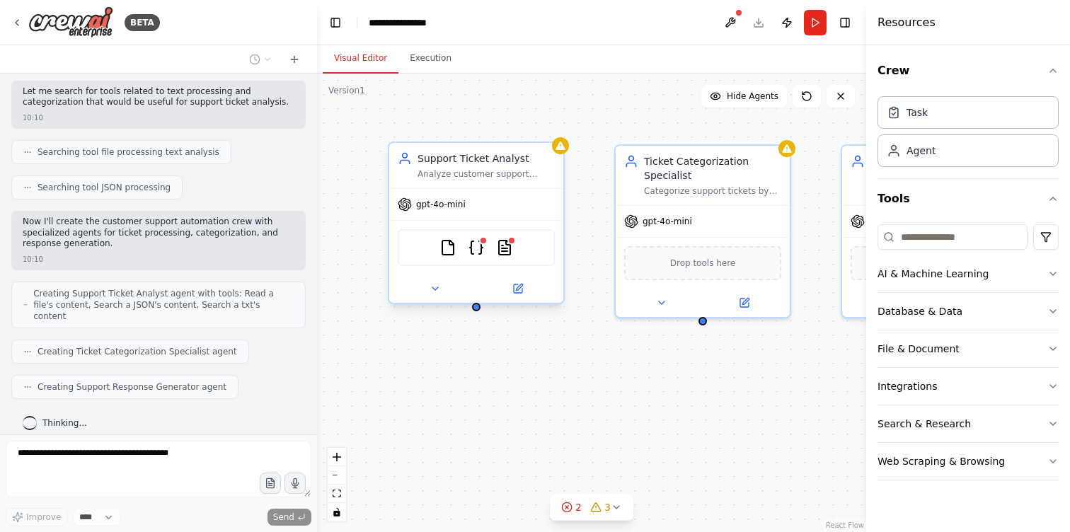
click at [512, 256] on div "FileReadTool JSONSearchTool TXTSearchTool" at bounding box center [476, 247] width 157 height 37
click at [425, 290] on button at bounding box center [435, 288] width 80 height 17
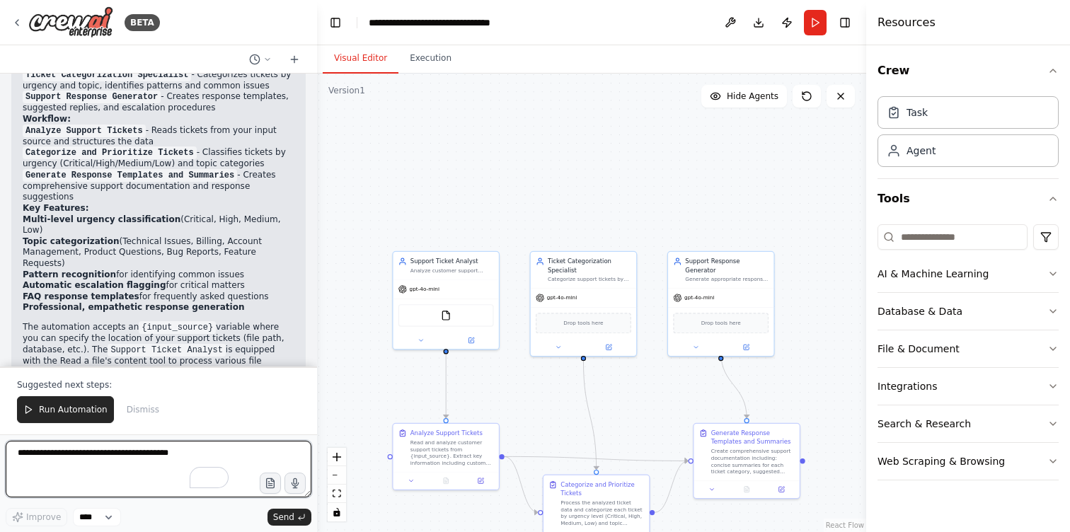
scroll to position [1381, 0]
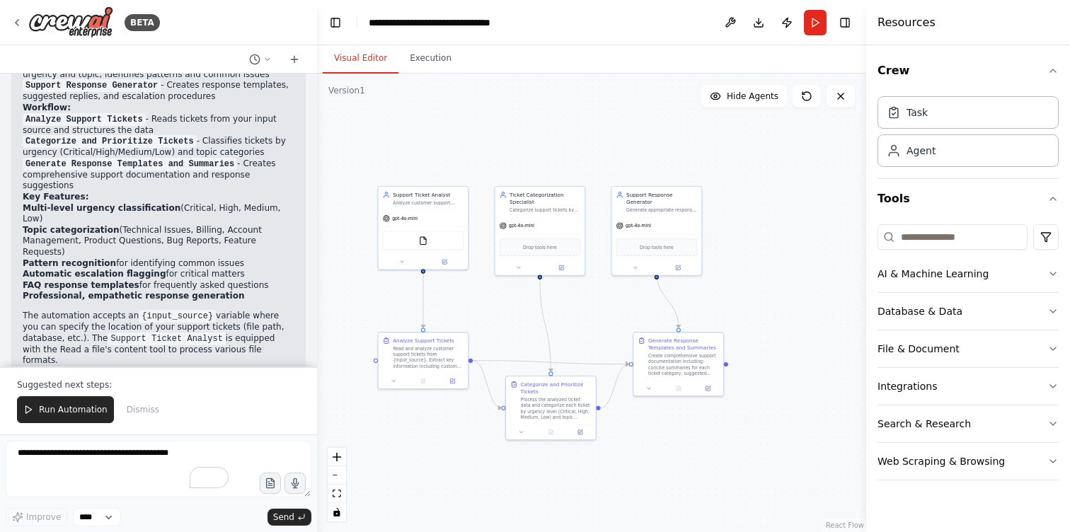
drag, startPoint x: 642, startPoint y: 392, endPoint x: 590, endPoint y: 306, distance: 101.0
click at [590, 306] on div ".deletable-edge-delete-btn { width: 20px; height: 20px; border: 0px solid #ffff…" at bounding box center [591, 303] width 549 height 459
click at [818, 23] on button "Run" at bounding box center [815, 22] width 23 height 25
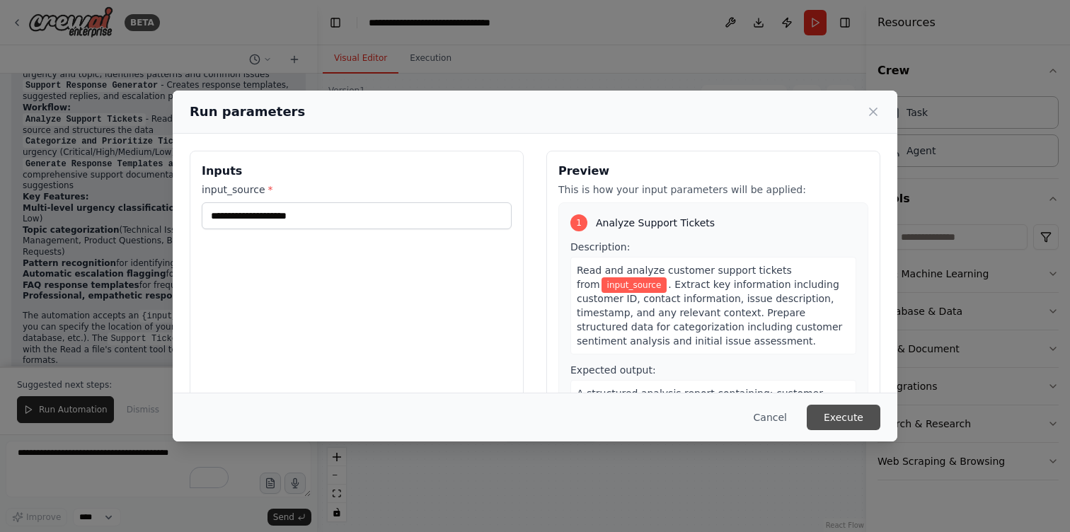
click at [819, 413] on button "Execute" at bounding box center [844, 417] width 74 height 25
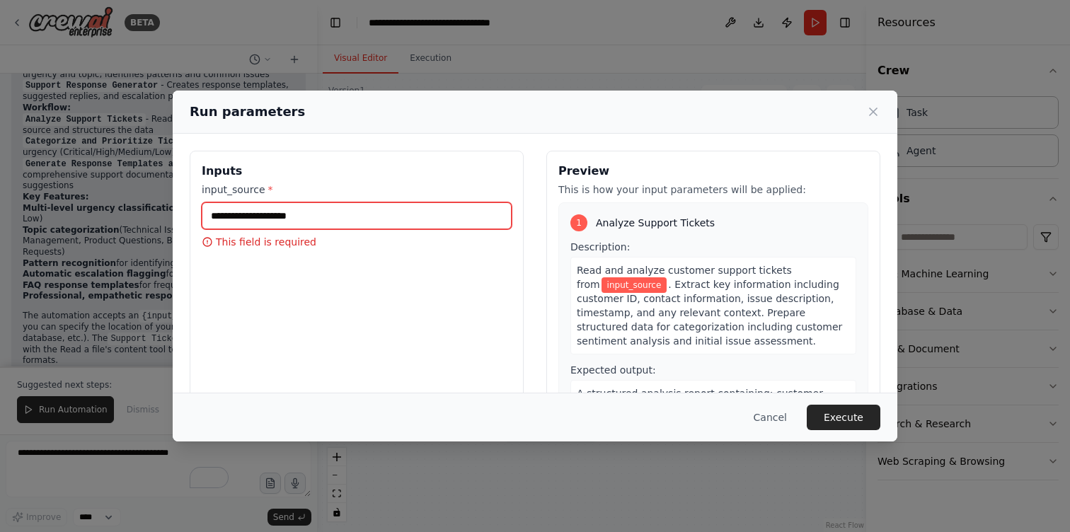
click at [401, 210] on input "input_source *" at bounding box center [357, 215] width 310 height 27
type input "*"
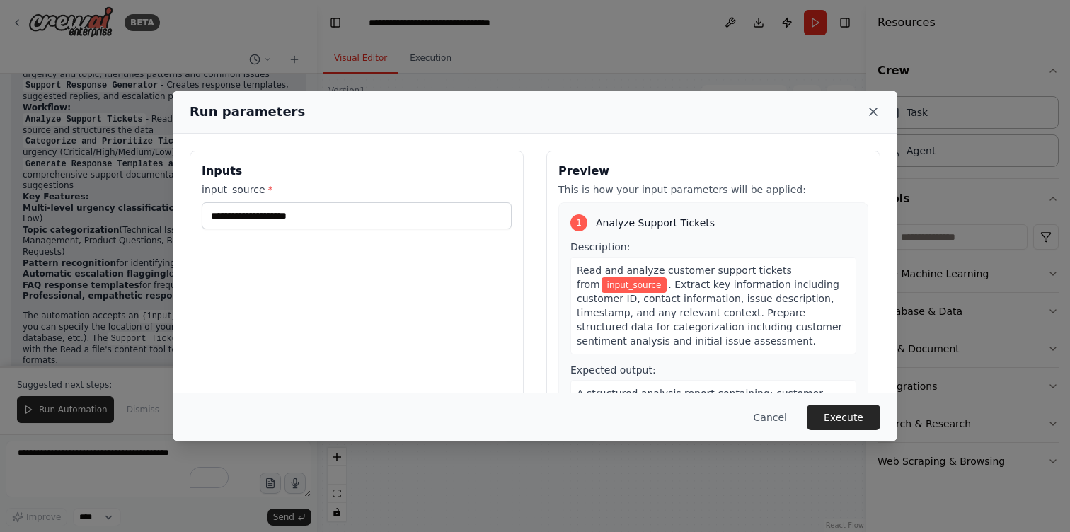
click at [874, 108] on icon at bounding box center [873, 112] width 14 height 14
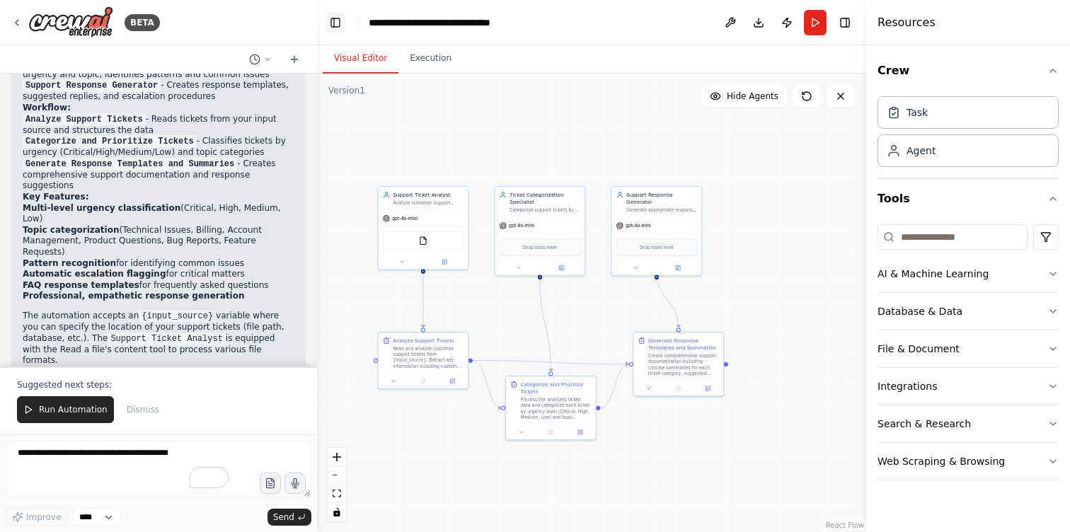
click at [335, 14] on button "Toggle Left Sidebar" at bounding box center [336, 23] width 20 height 20
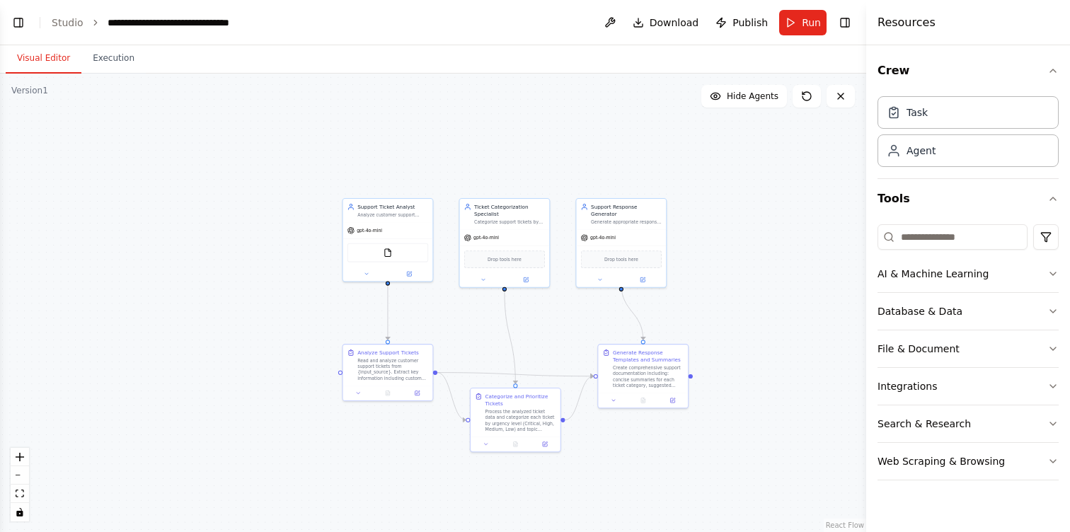
drag, startPoint x: 470, startPoint y: 301, endPoint x: 752, endPoint y: 314, distance: 282.0
click at [752, 314] on div ".deletable-edge-delete-btn { width: 20px; height: 20px; border: 0px solid #ffff…" at bounding box center [433, 303] width 866 height 459
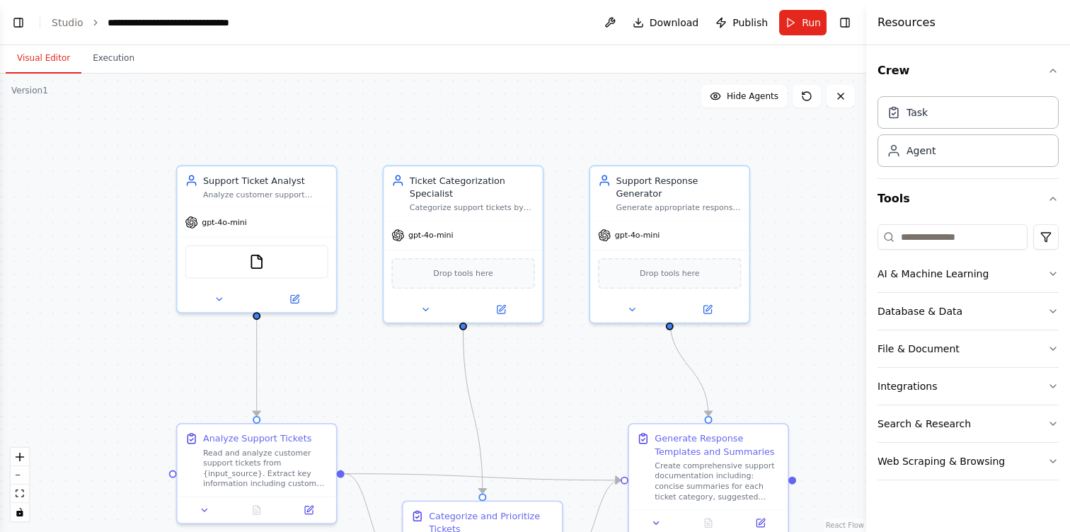
drag, startPoint x: 406, startPoint y: 321, endPoint x: 554, endPoint y: 374, distance: 157.8
click at [554, 374] on div ".deletable-edge-delete-btn { width: 20px; height: 20px; border: 0px solid #ffff…" at bounding box center [433, 303] width 866 height 459
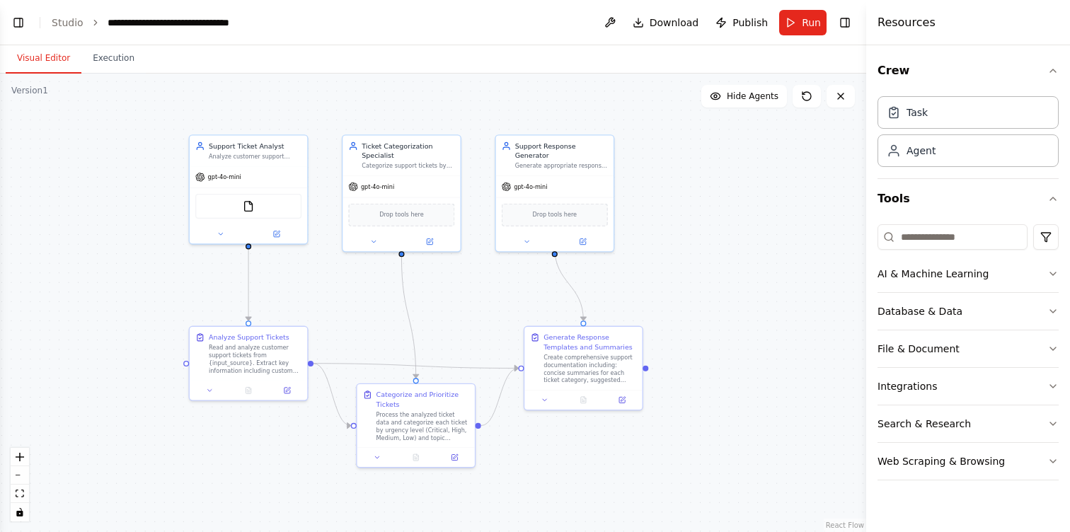
drag, startPoint x: 447, startPoint y: 370, endPoint x: 449, endPoint y: 299, distance: 70.1
click at [449, 299] on div ".deletable-edge-delete-btn { width: 20px; height: 20px; border: 0px solid #ffff…" at bounding box center [433, 303] width 866 height 459
click at [584, 236] on icon at bounding box center [582, 239] width 6 height 6
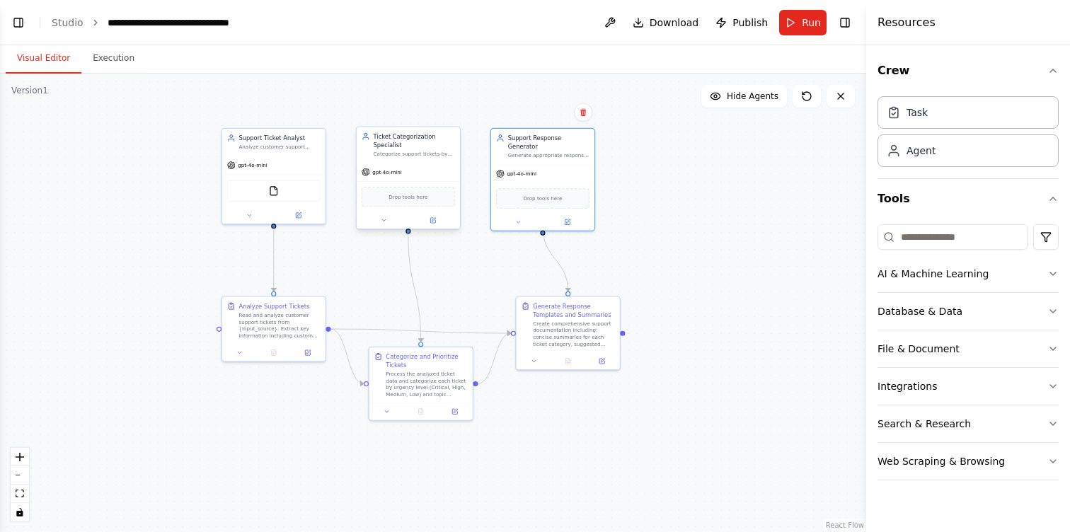
click at [369, 156] on div "Ticket Categorization Specialist Categorize support tickets by urgency level (C…" at bounding box center [408, 144] width 93 height 25
click at [557, 163] on div "gpt-4o-mini" at bounding box center [542, 172] width 103 height 18
click at [723, 178] on div ".deletable-edge-delete-btn { width: 20px; height: 20px; border: 0px solid #ffff…" at bounding box center [433, 303] width 866 height 459
click at [268, 319] on div "Read and analyze customer support tickets from {input_source}. Extract key info…" at bounding box center [279, 324] width 81 height 27
click at [408, 377] on div "Process the analyzed ticket data and categorize each ticket by urgency level (C…" at bounding box center [426, 383] width 81 height 27
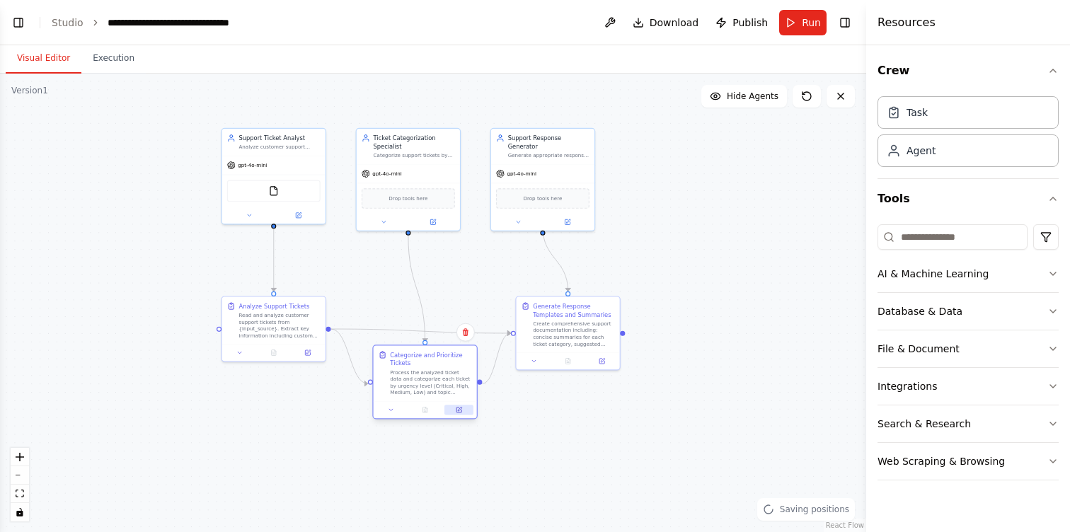
click at [462, 412] on button at bounding box center [459, 410] width 29 height 10
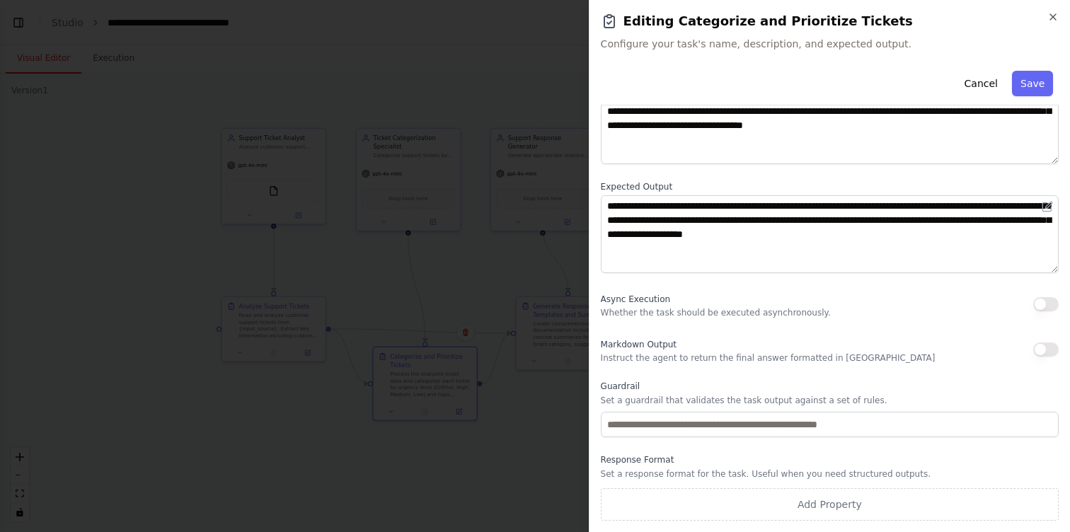
scroll to position [0, 0]
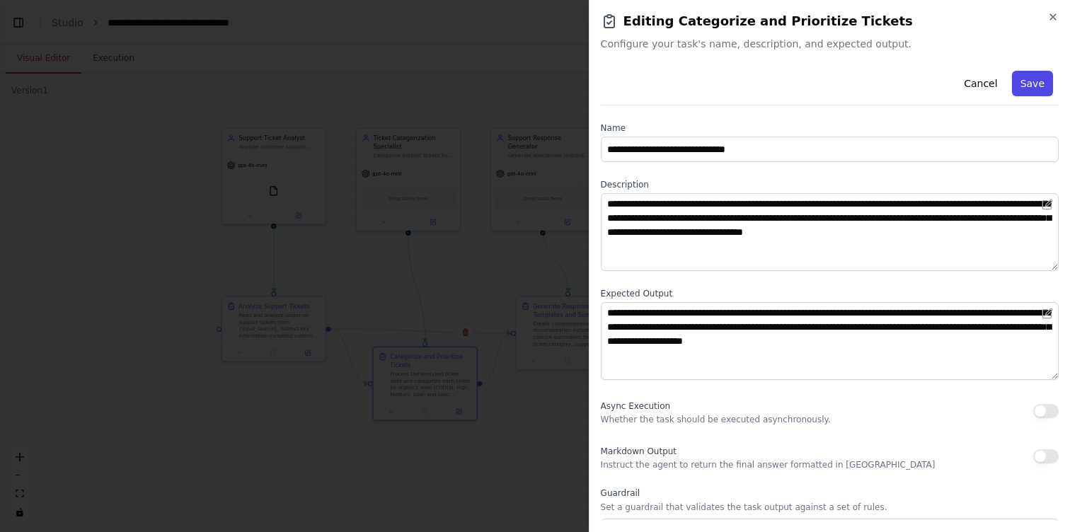
click at [1032, 88] on button "Save" at bounding box center [1032, 83] width 41 height 25
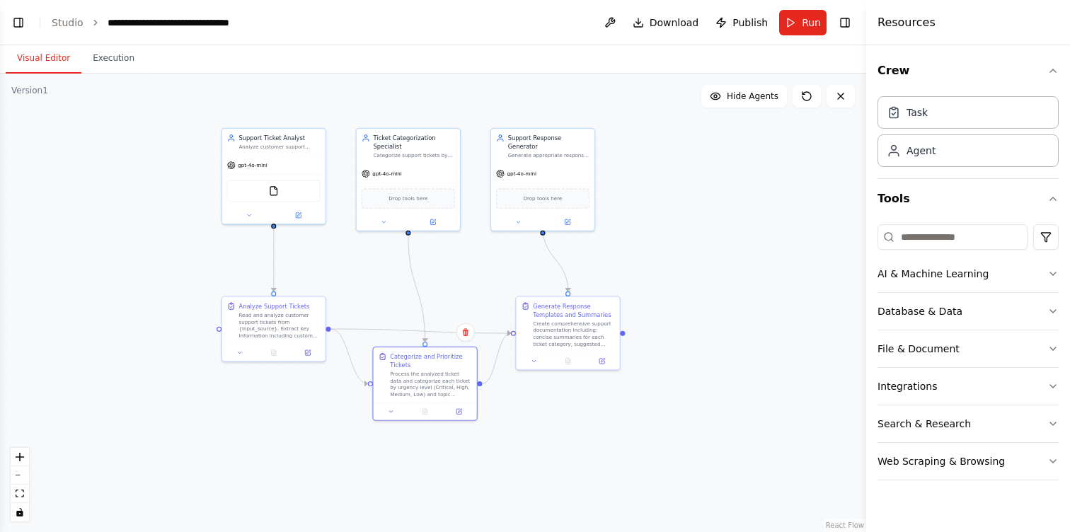
click at [488, 273] on div ".deletable-edge-delete-btn { width: 20px; height: 20px; border: 0px solid #ffff…" at bounding box center [433, 303] width 866 height 459
click at [812, 11] on button "Run" at bounding box center [802, 22] width 47 height 25
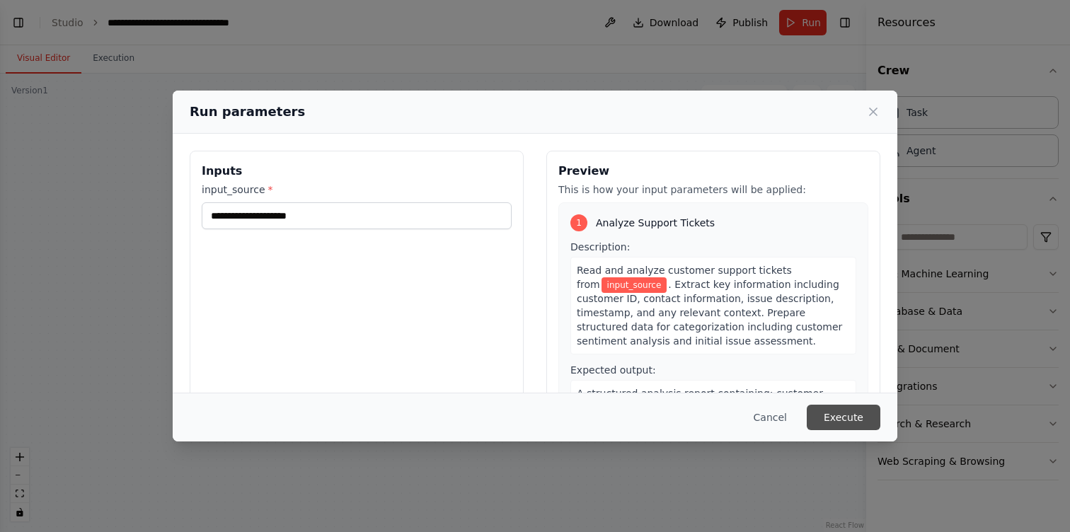
click at [837, 420] on button "Execute" at bounding box center [844, 417] width 74 height 25
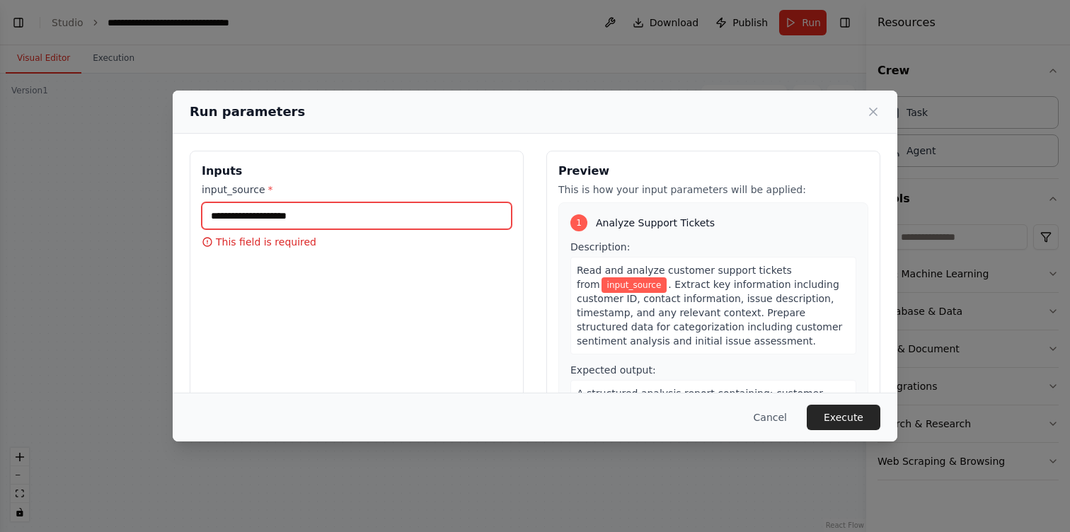
click at [370, 210] on input "input_source *" at bounding box center [357, 215] width 310 height 27
click at [239, 193] on label "input_source *" at bounding box center [357, 190] width 310 height 14
click at [239, 202] on input "input_source *" at bounding box center [357, 215] width 310 height 27
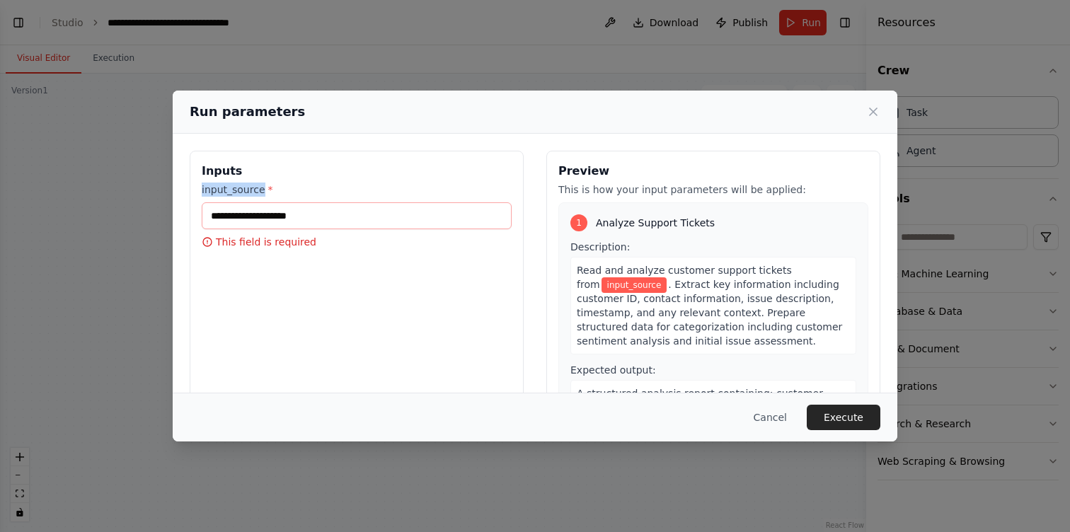
click at [239, 193] on label "input_source *" at bounding box center [357, 190] width 310 height 14
click at [239, 202] on input "input_source *" at bounding box center [357, 215] width 310 height 27
click at [239, 193] on label "input_source *" at bounding box center [357, 190] width 310 height 14
click at [239, 202] on input "input_source *" at bounding box center [357, 215] width 310 height 27
copy label "input_source"
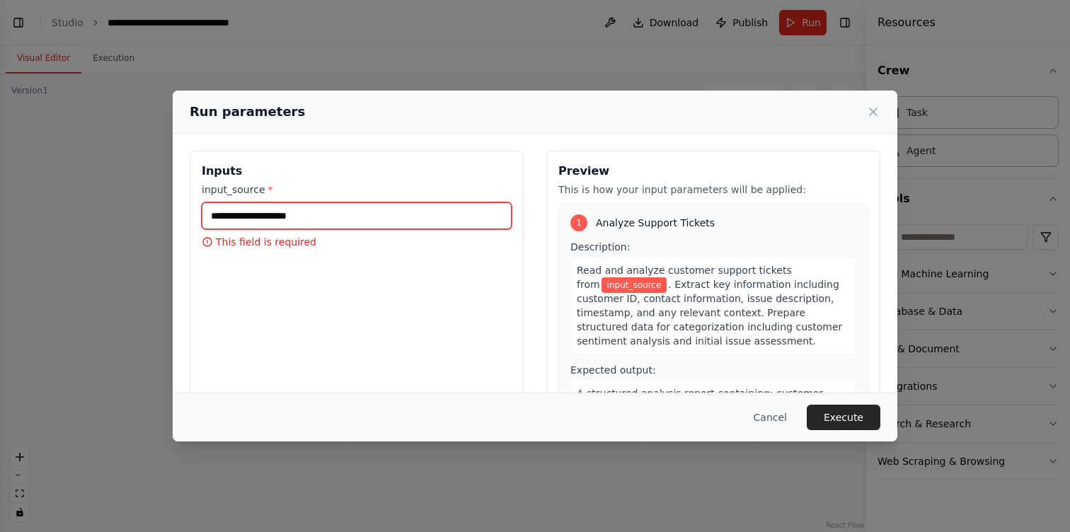
click at [415, 217] on input "input_source *" at bounding box center [357, 215] width 310 height 27
paste input "**********"
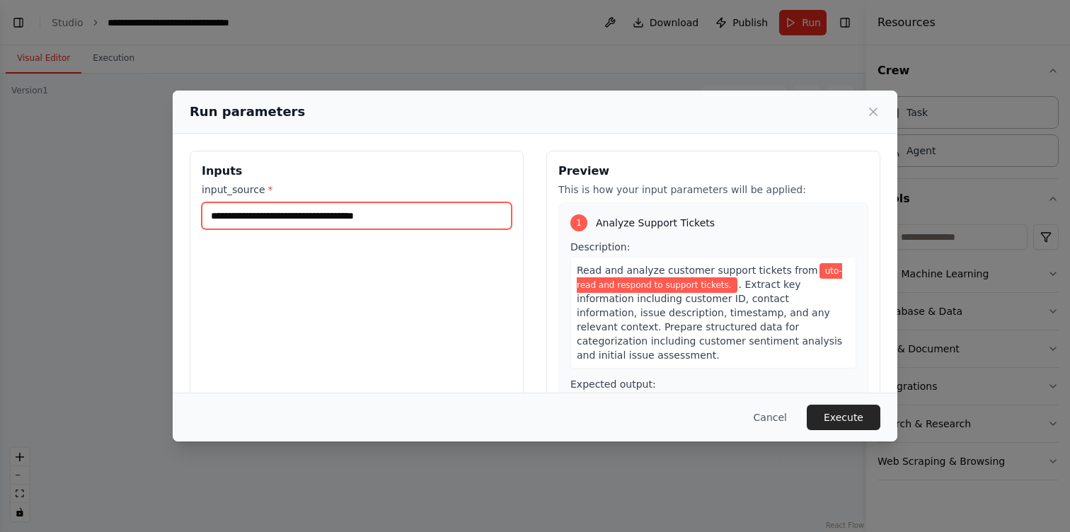
click at [212, 216] on input "**********" at bounding box center [357, 215] width 310 height 27
click at [431, 217] on input "**********" at bounding box center [357, 215] width 310 height 27
type input "**********"
click at [361, 343] on div "**********" at bounding box center [357, 319] width 334 height 336
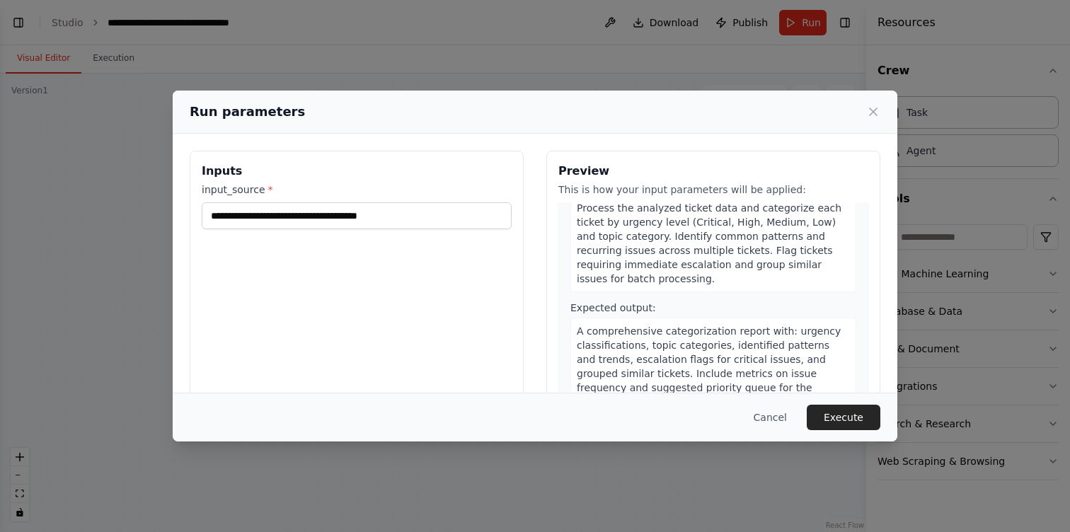
scroll to position [399, 0]
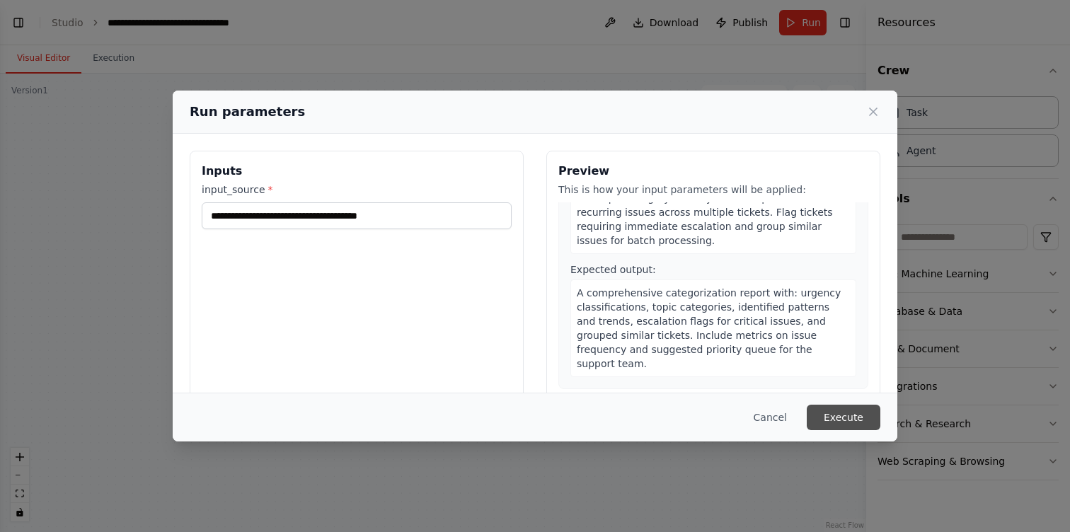
click at [868, 420] on button "Execute" at bounding box center [844, 417] width 74 height 25
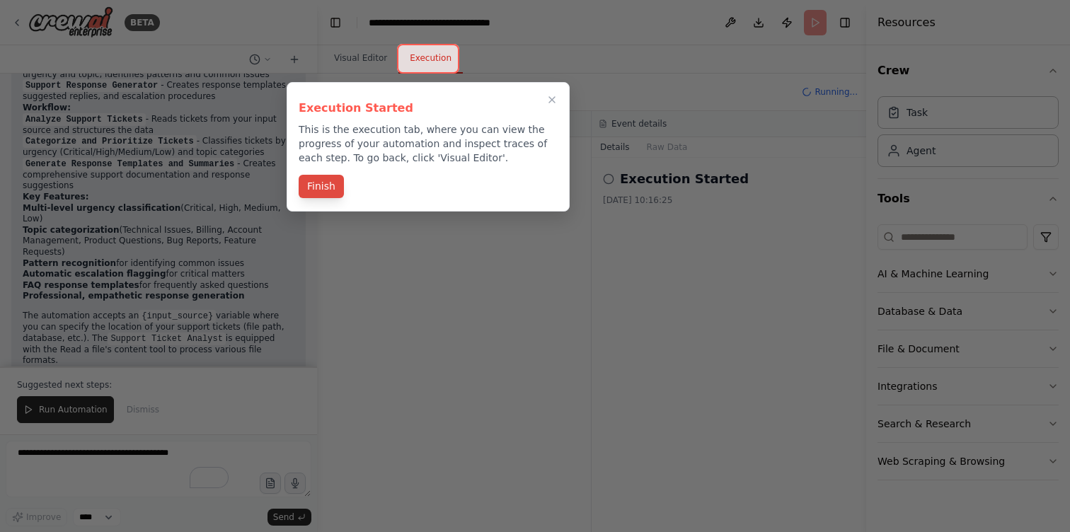
click at [330, 196] on button "Finish" at bounding box center [321, 186] width 45 height 23
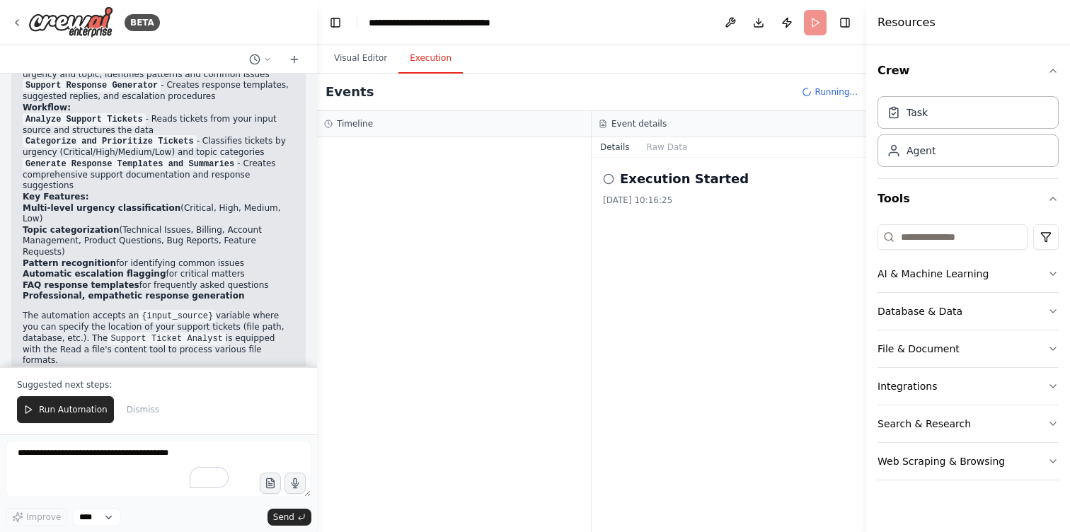
click at [610, 180] on icon at bounding box center [608, 178] width 11 height 11
click at [661, 144] on button "Raw Data" at bounding box center [667, 147] width 58 height 20
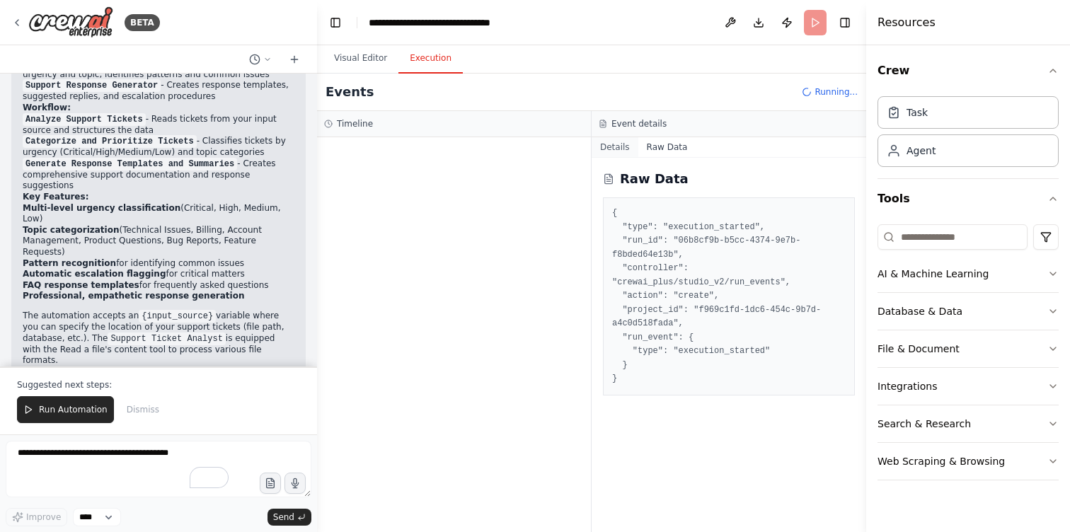
click at [612, 150] on button "Details" at bounding box center [615, 147] width 47 height 20
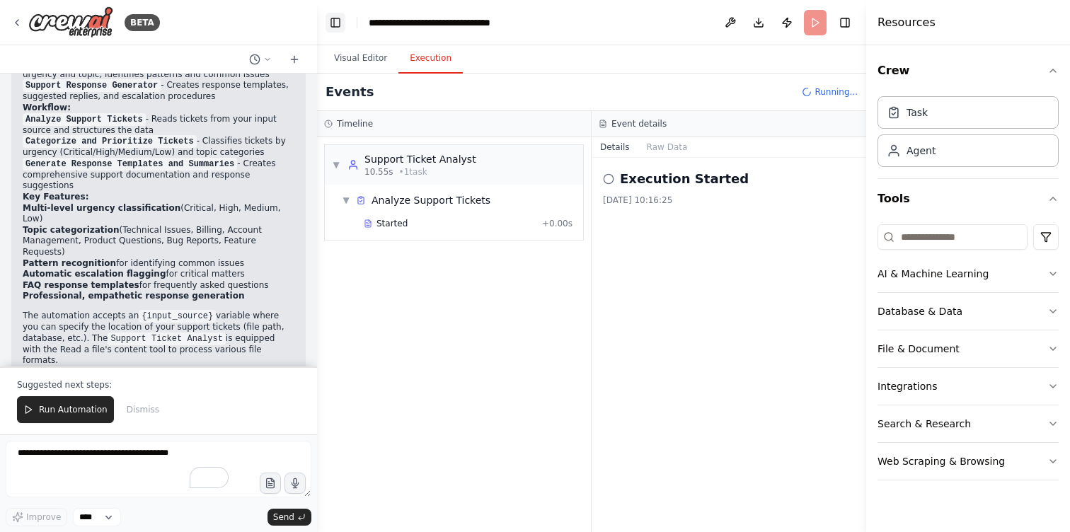
click at [328, 25] on button "Toggle Left Sidebar" at bounding box center [336, 23] width 20 height 20
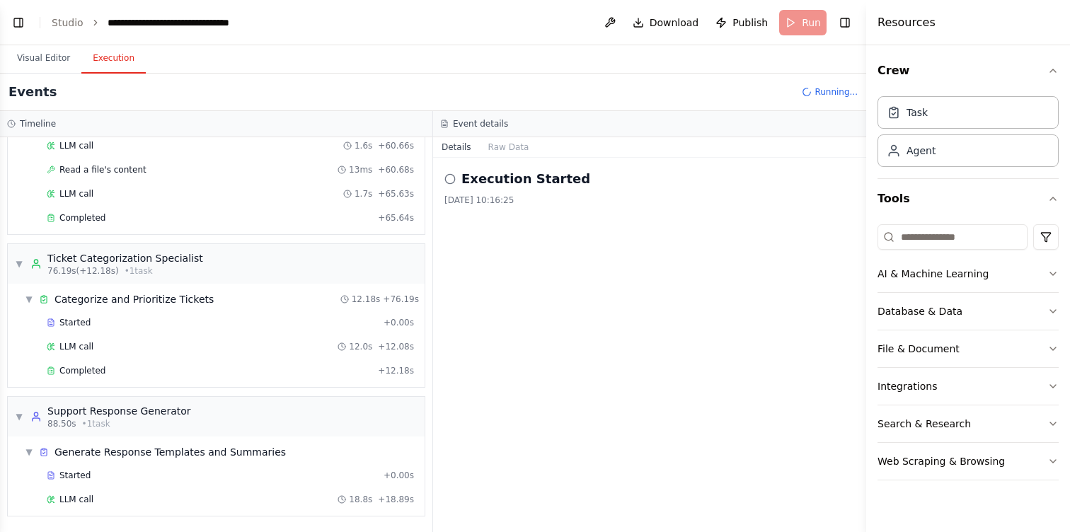
scroll to position [1281, 0]
